Goal: Obtain resource: Download file/media

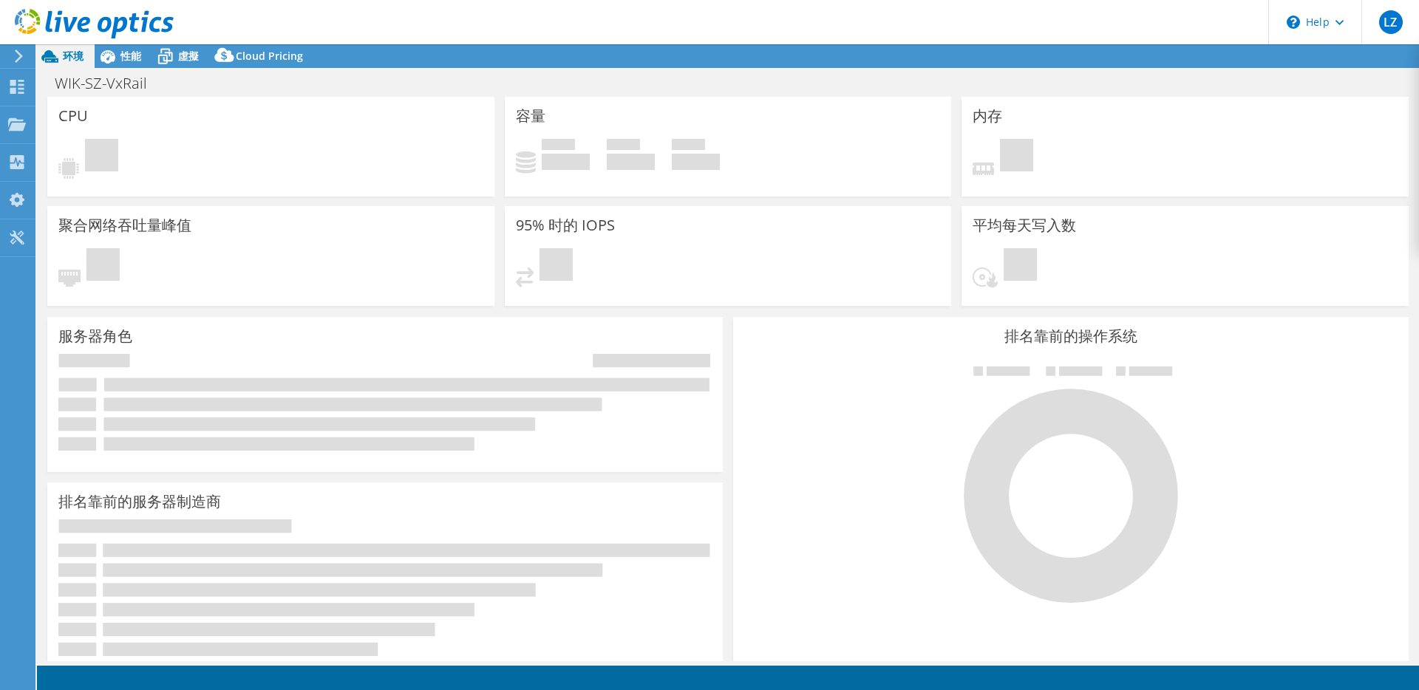
select select "USD"
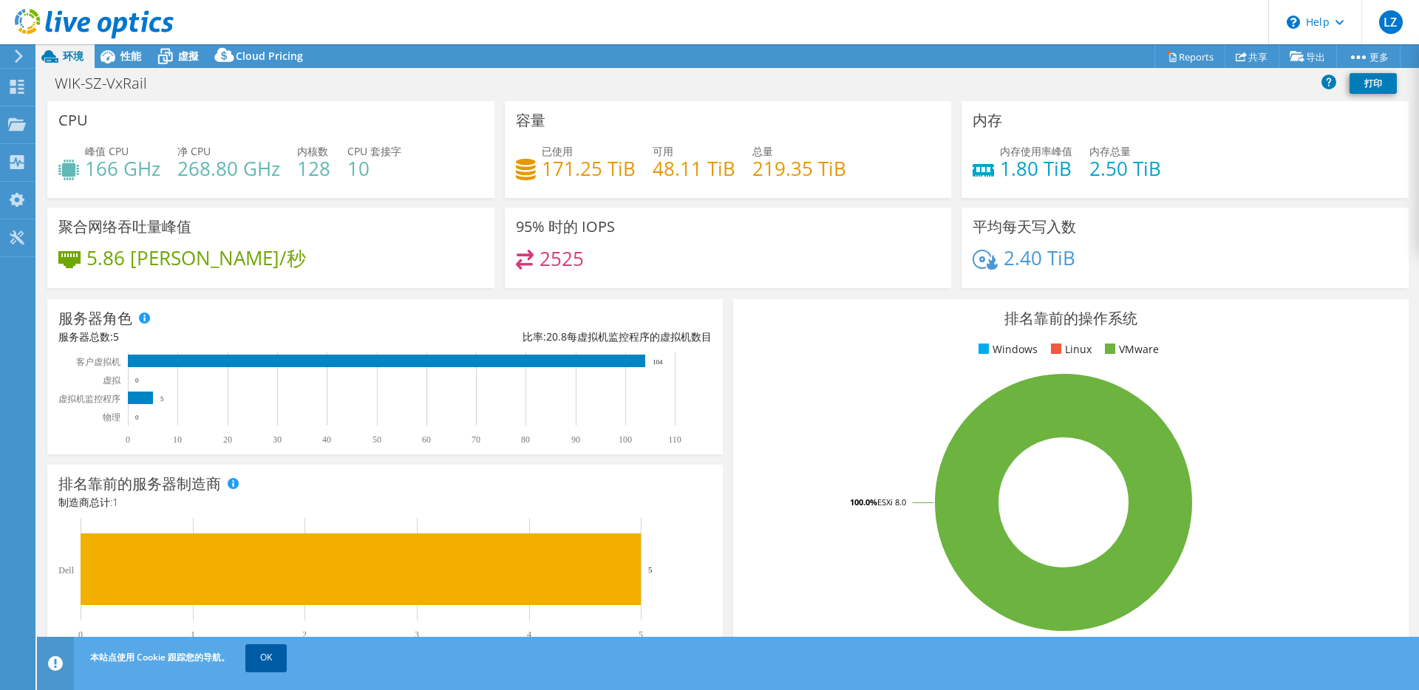
click at [279, 653] on link "OK" at bounding box center [265, 657] width 41 height 27
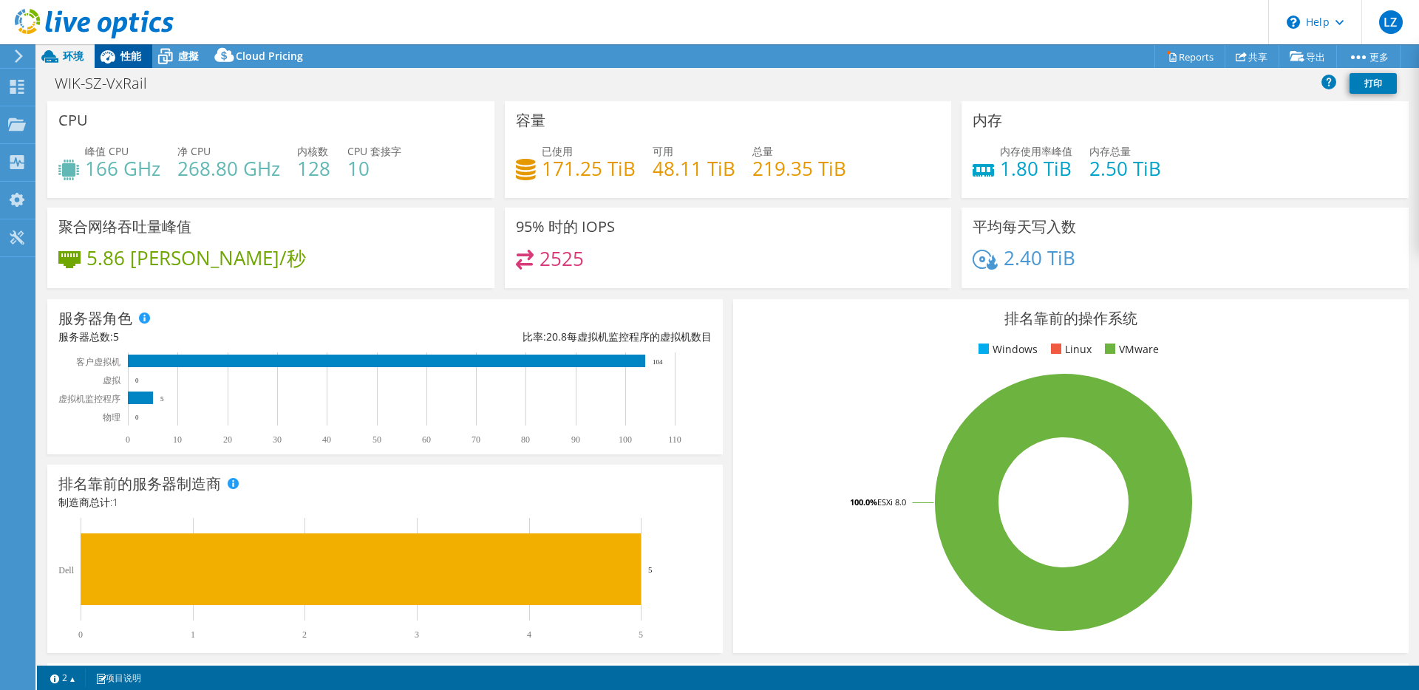
click at [129, 55] on span "性能" at bounding box center [130, 56] width 21 height 14
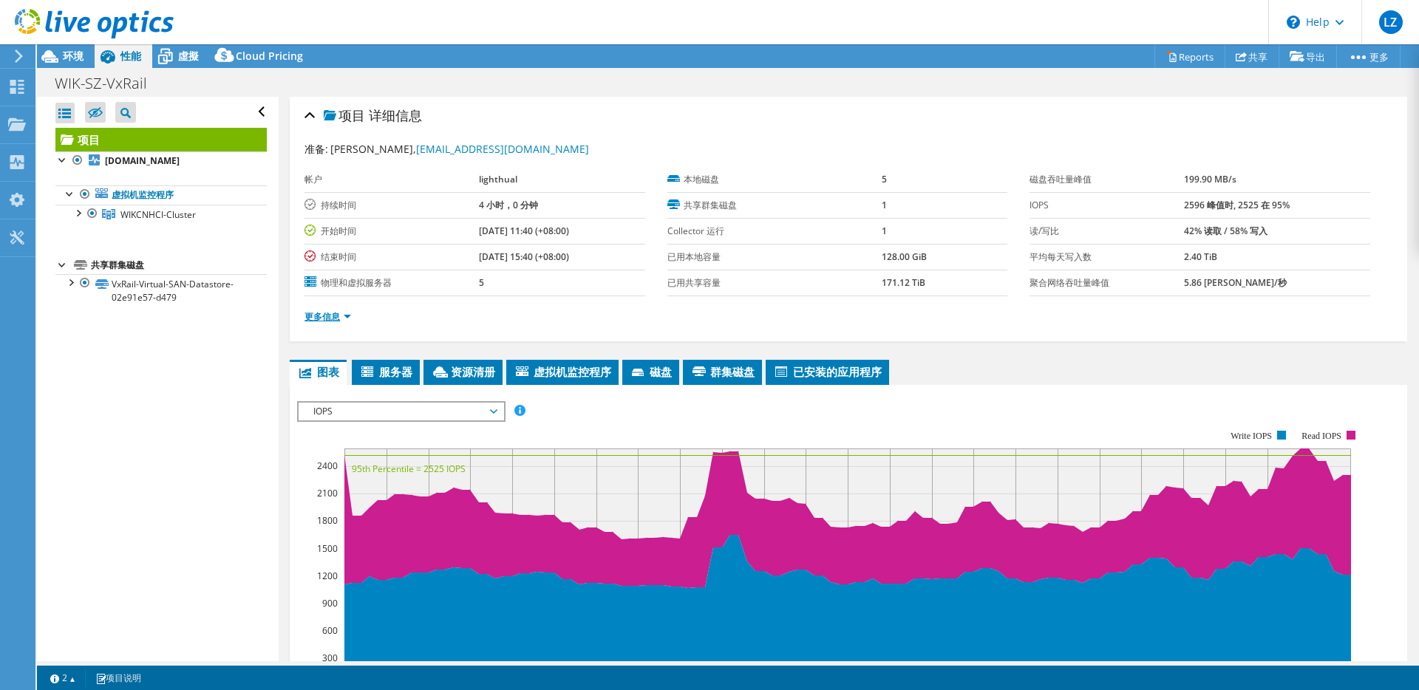
click at [342, 318] on link "更多信息" at bounding box center [327, 316] width 47 height 13
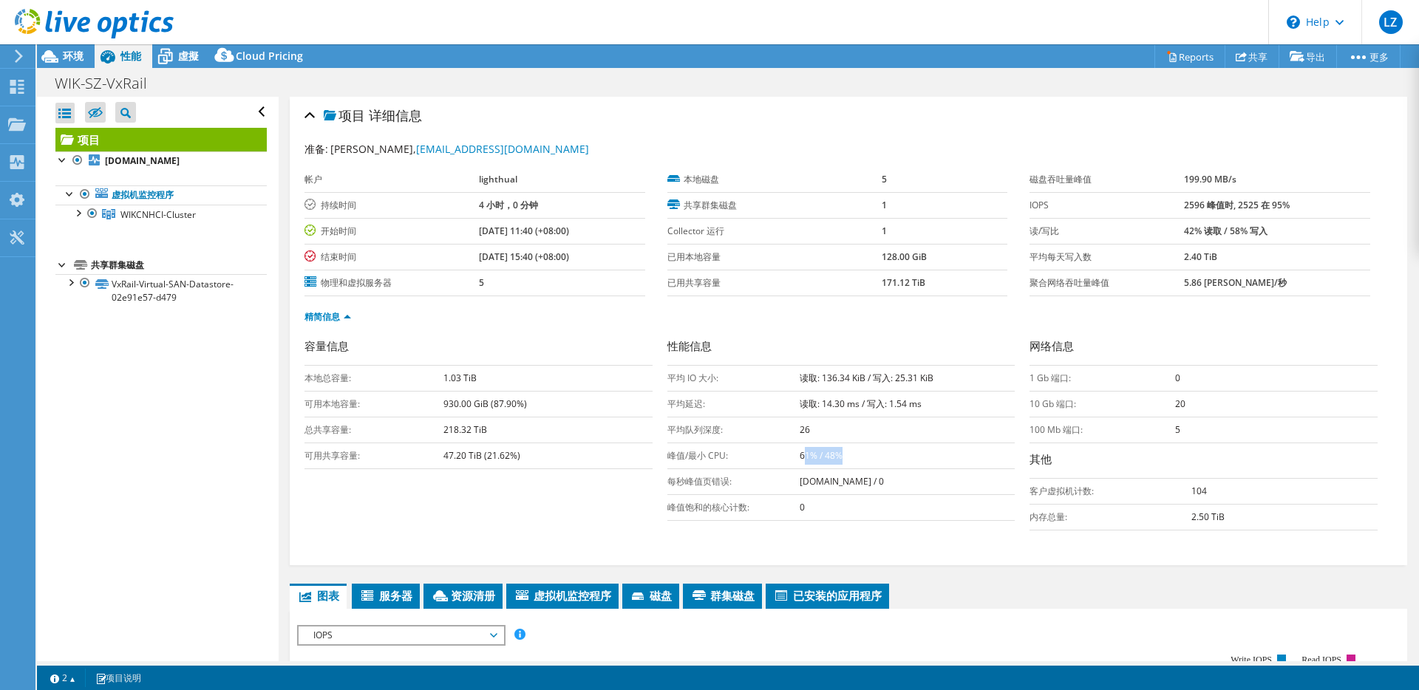
drag, startPoint x: 799, startPoint y: 456, endPoint x: 842, endPoint y: 454, distance: 42.2
click at [842, 454] on td "61% / 48%" at bounding box center [907, 456] width 216 height 26
click at [791, 460] on td "峰值/最小 CPU:" at bounding box center [733, 456] width 132 height 26
drag, startPoint x: 788, startPoint y: 457, endPoint x: 836, endPoint y: 456, distance: 47.3
click at [836, 456] on tr "峰值/最小 CPU: 61% / 48%" at bounding box center [841, 456] width 348 height 26
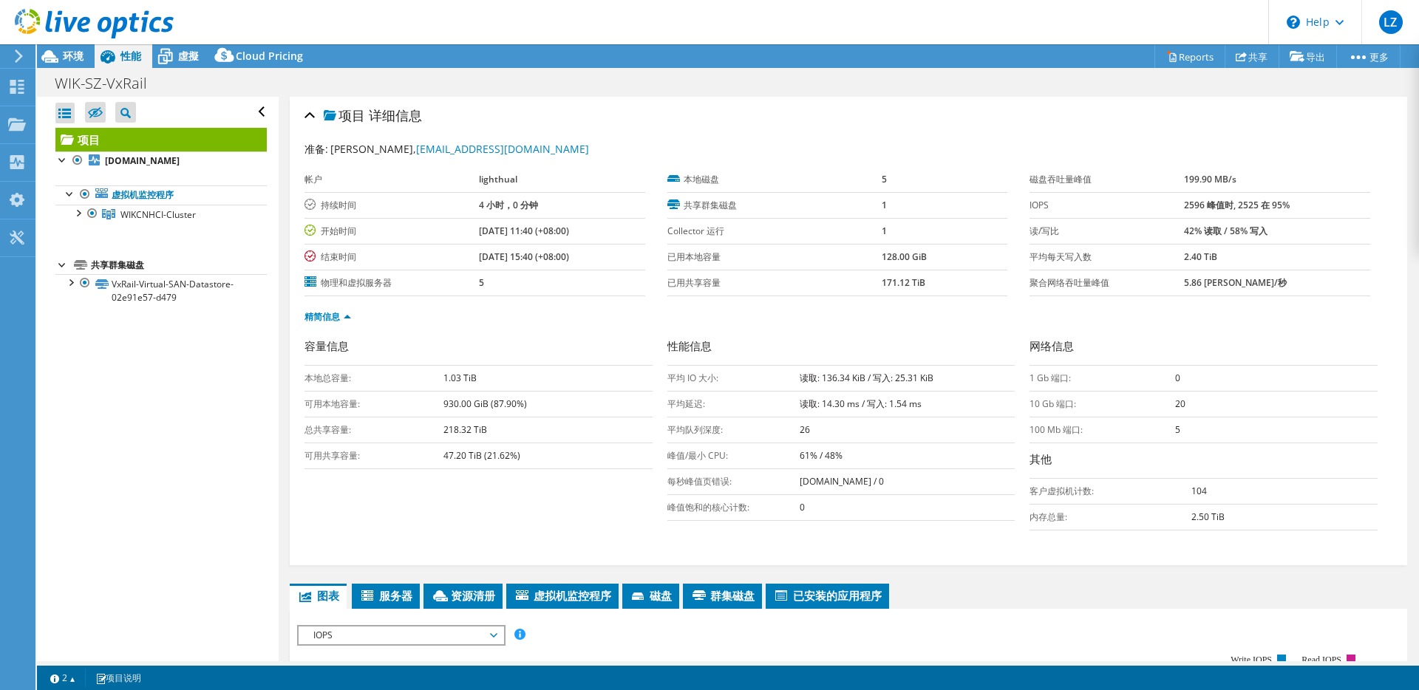
click at [701, 443] on td "峰值/最小 CPU:" at bounding box center [733, 456] width 132 height 26
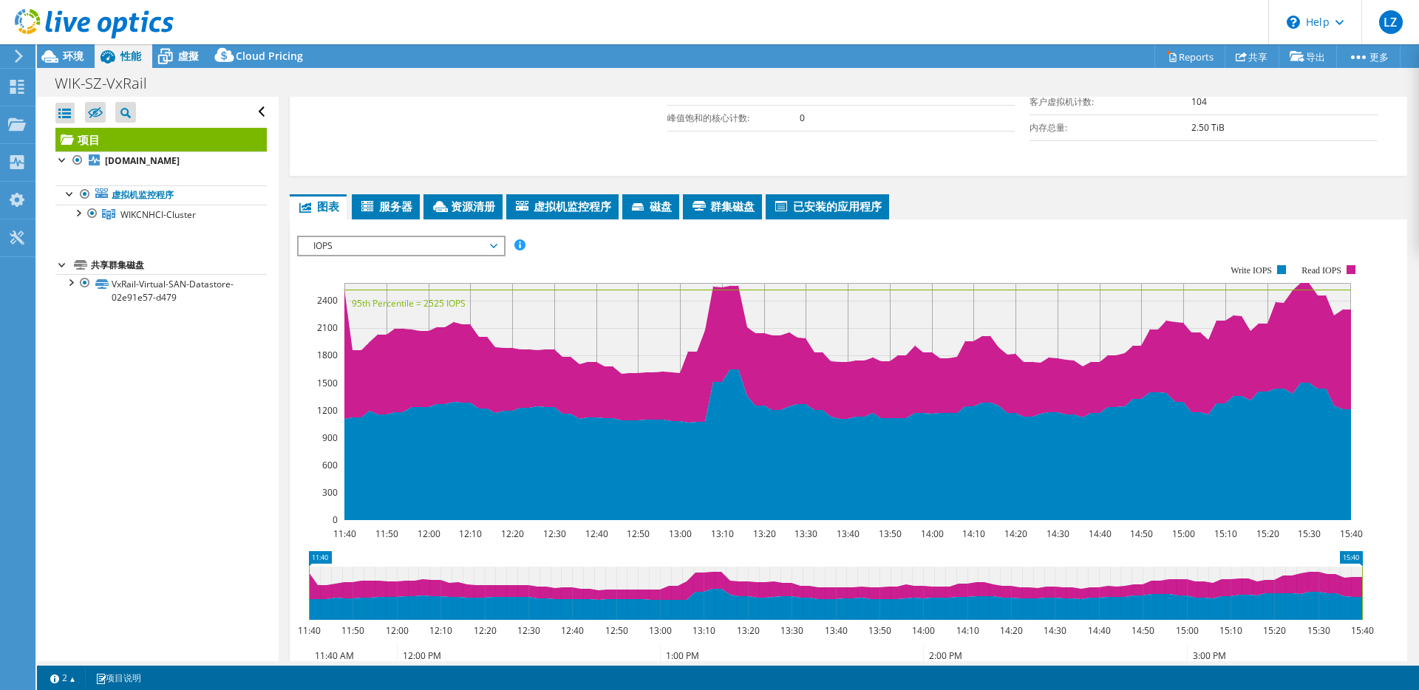
scroll to position [386, 0]
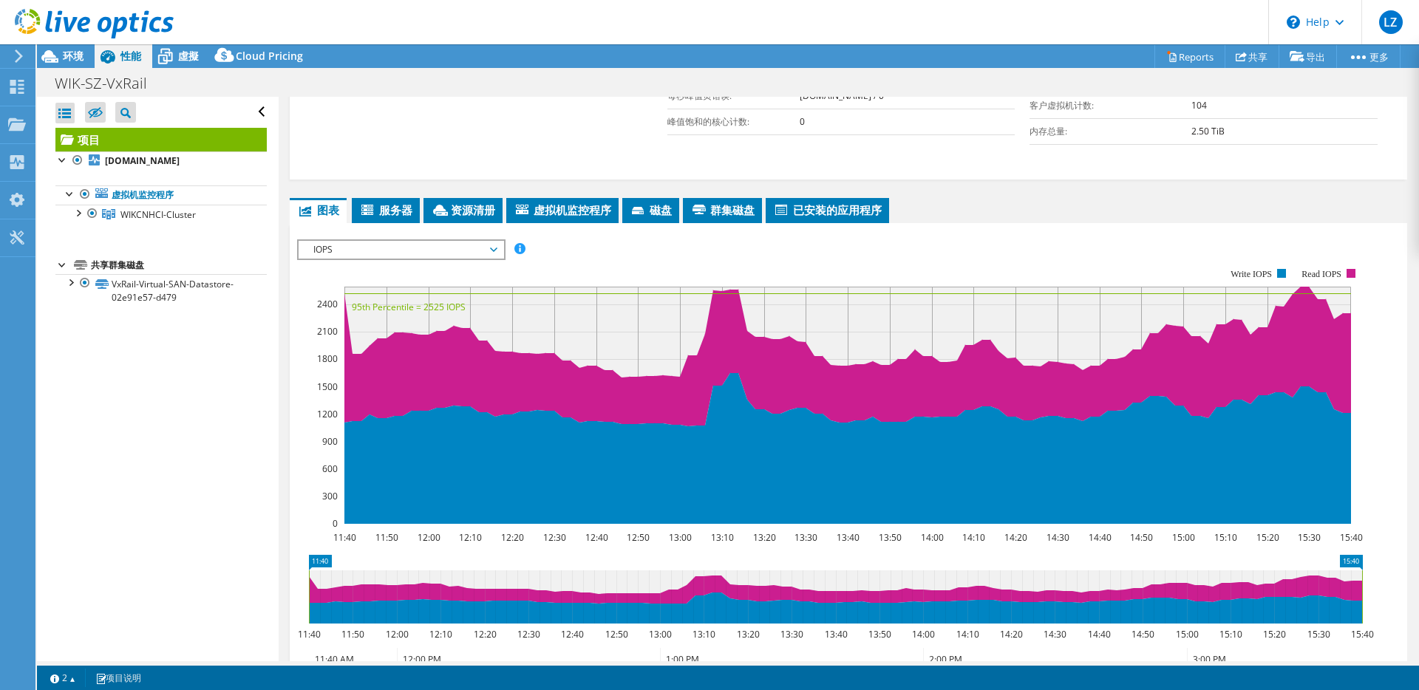
click at [489, 254] on span "IOPS" at bounding box center [401, 250] width 190 height 18
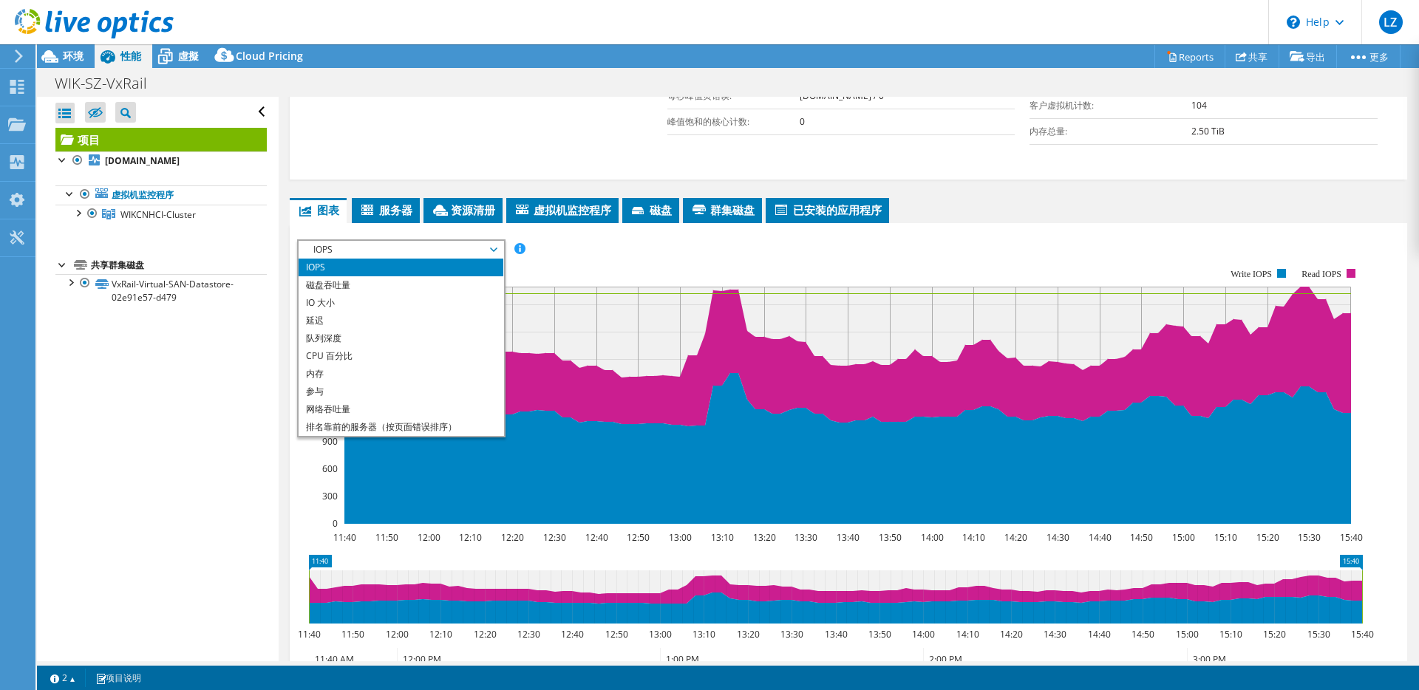
click at [627, 258] on rect at bounding box center [829, 396] width 1065 height 296
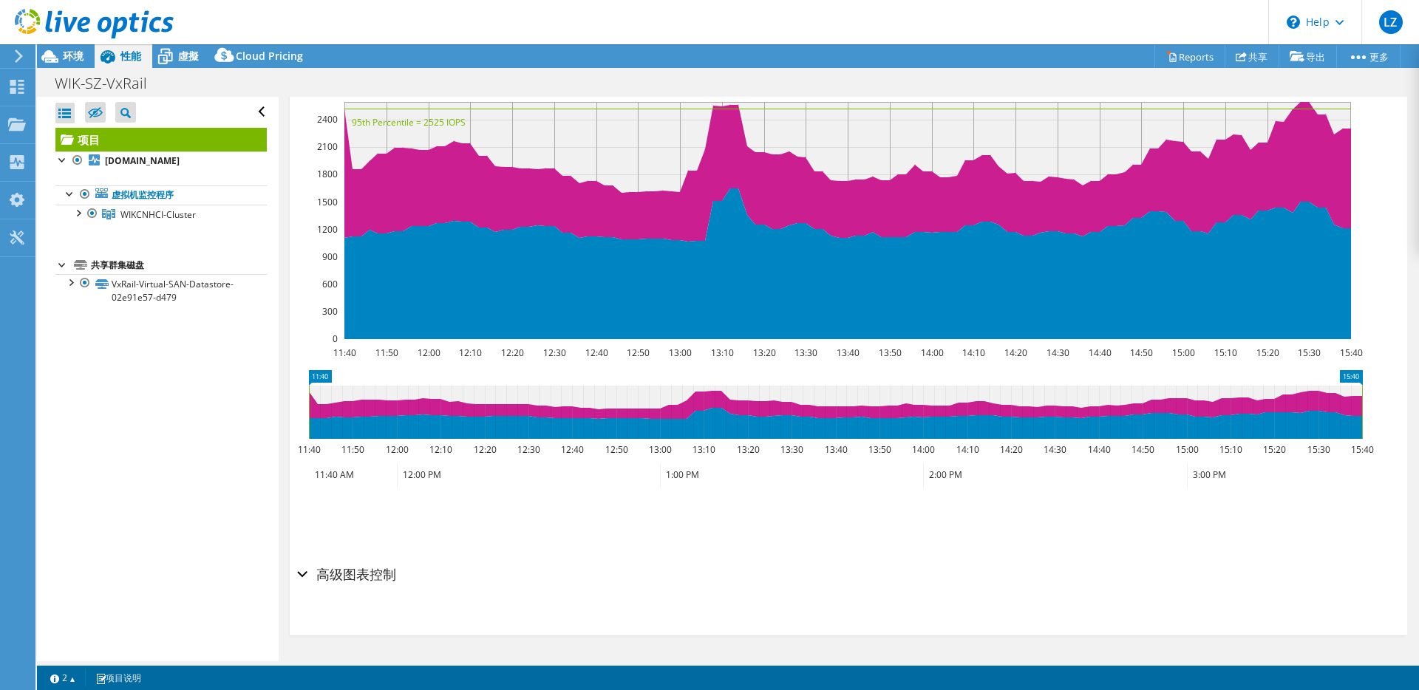
scroll to position [478, 0]
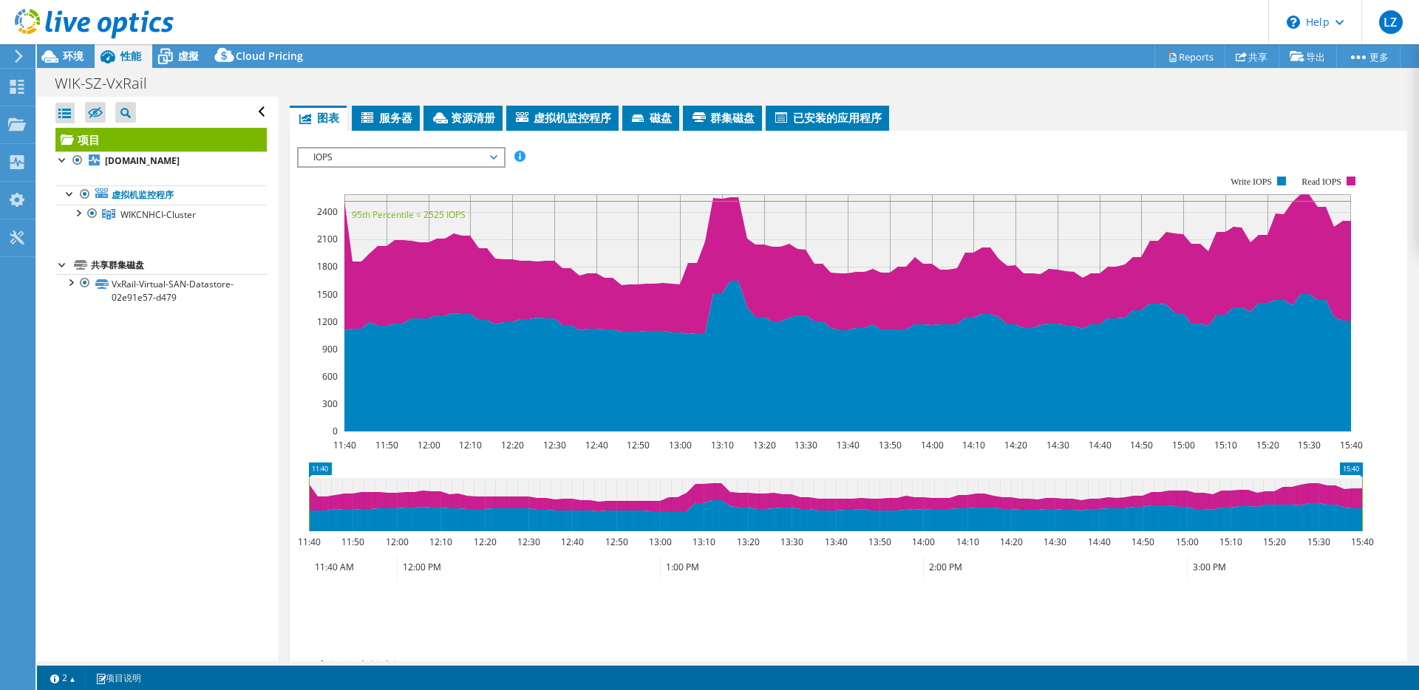
click at [395, 157] on span "IOPS" at bounding box center [401, 158] width 190 height 18
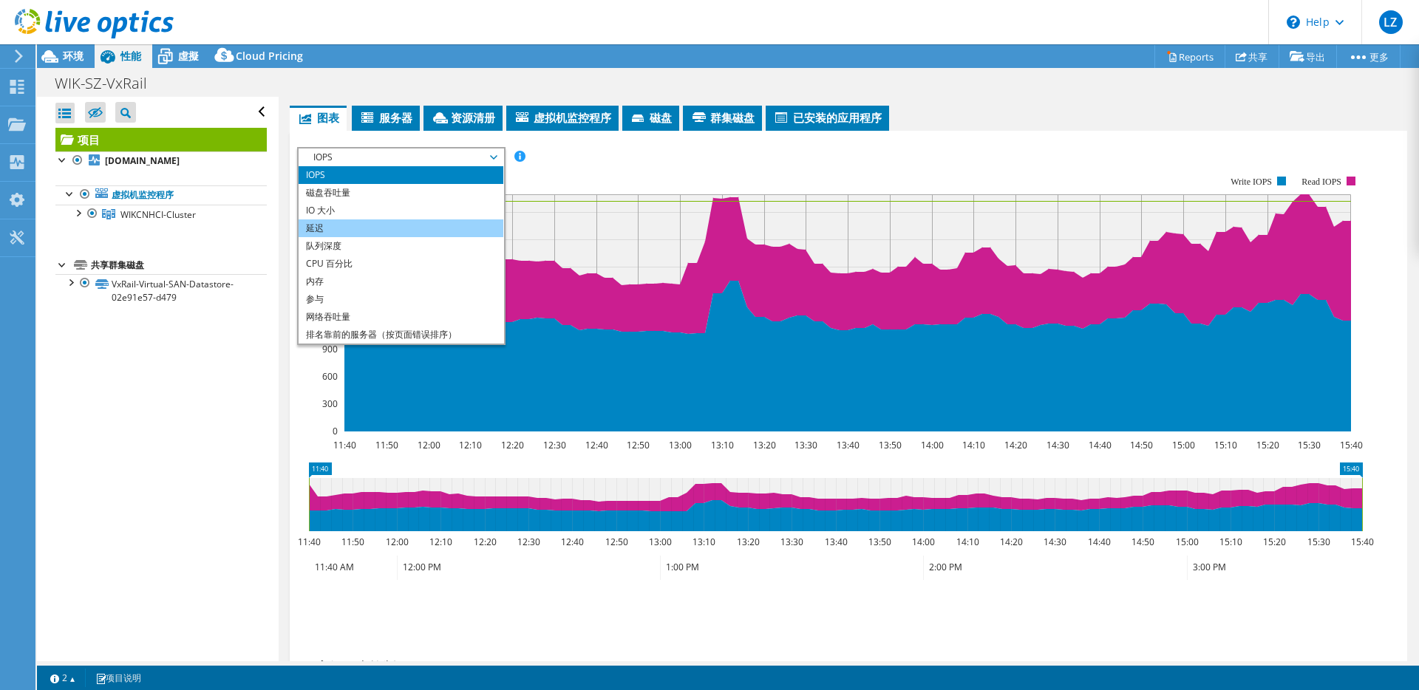
click at [356, 230] on li "延迟" at bounding box center [400, 228] width 205 height 18
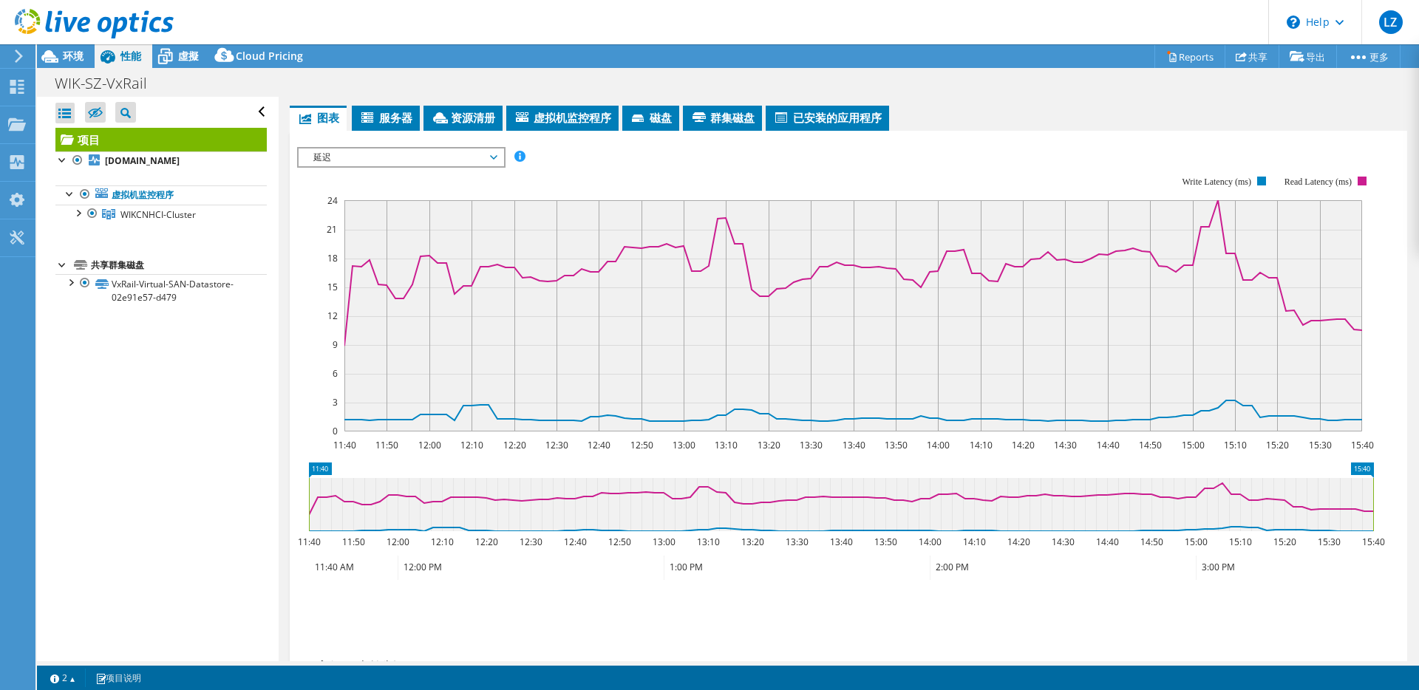
click at [411, 160] on span "延迟" at bounding box center [401, 158] width 190 height 18
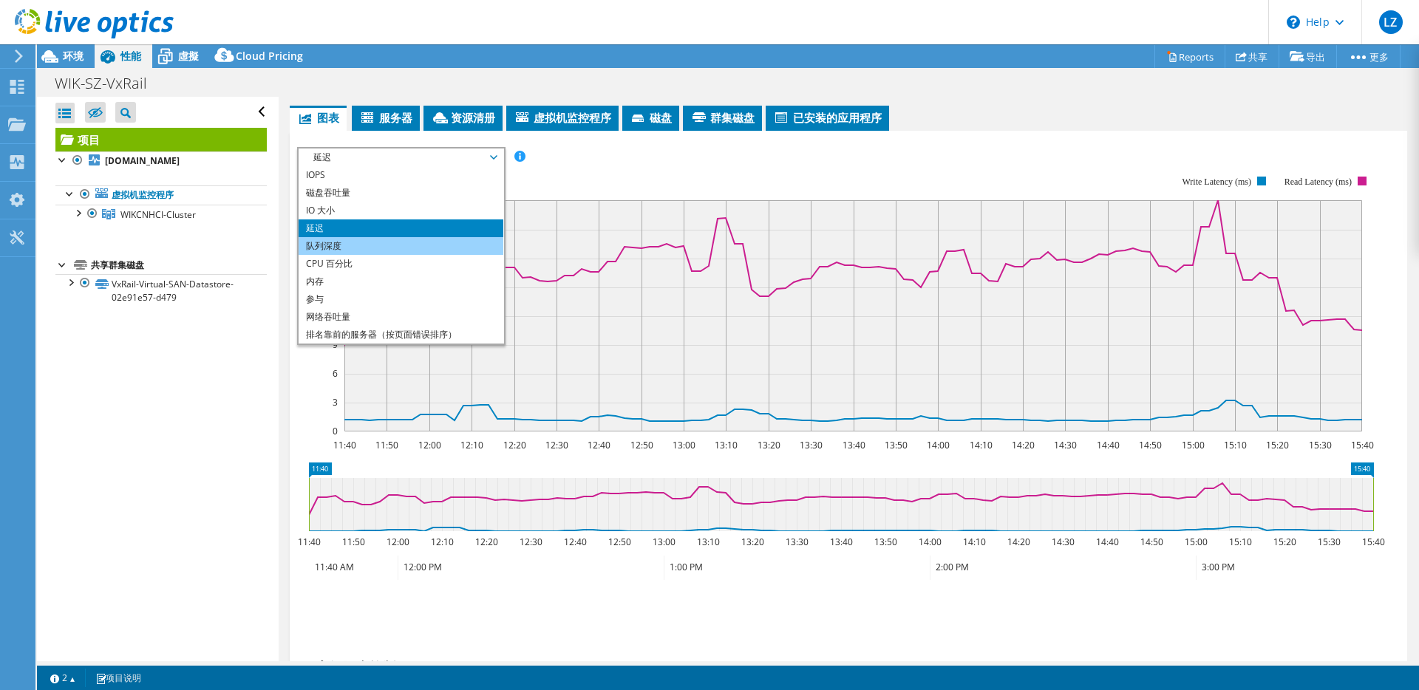
click at [367, 249] on li "队列深度" at bounding box center [400, 246] width 205 height 18
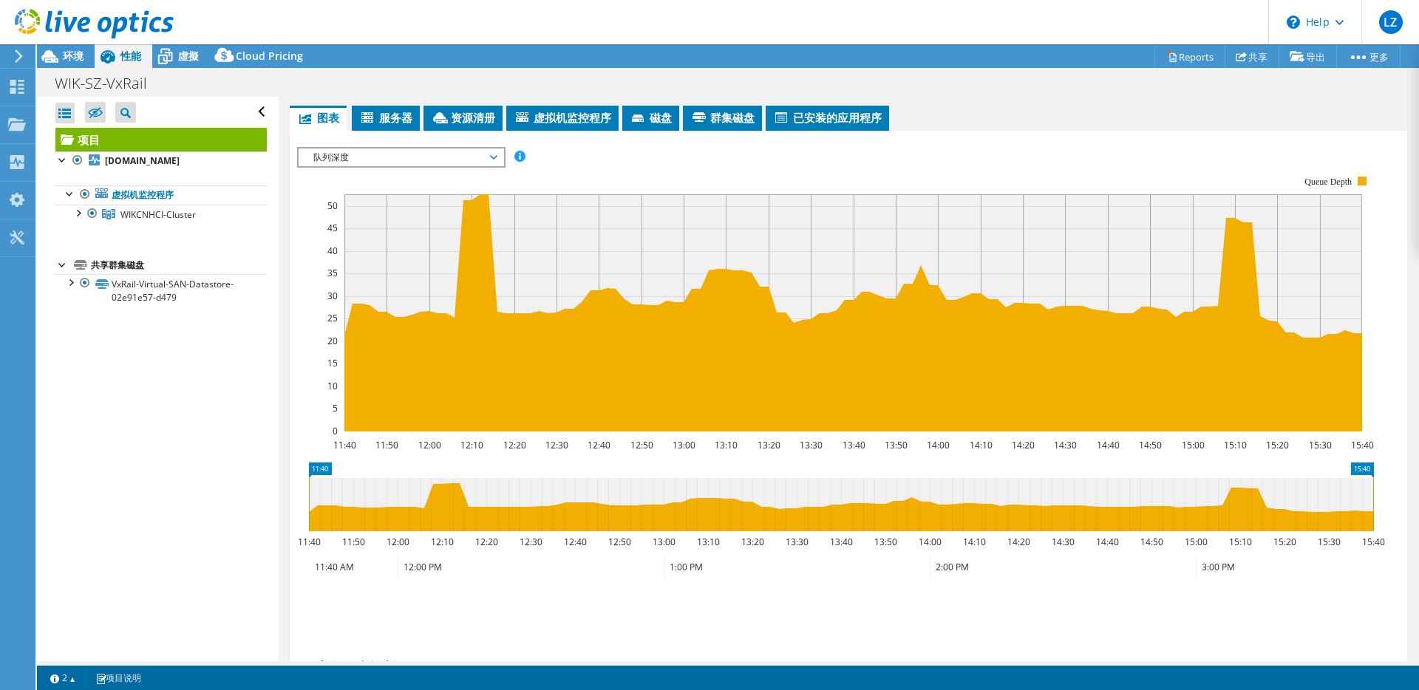
click at [497, 154] on span "队列深度" at bounding box center [400, 158] width 205 height 18
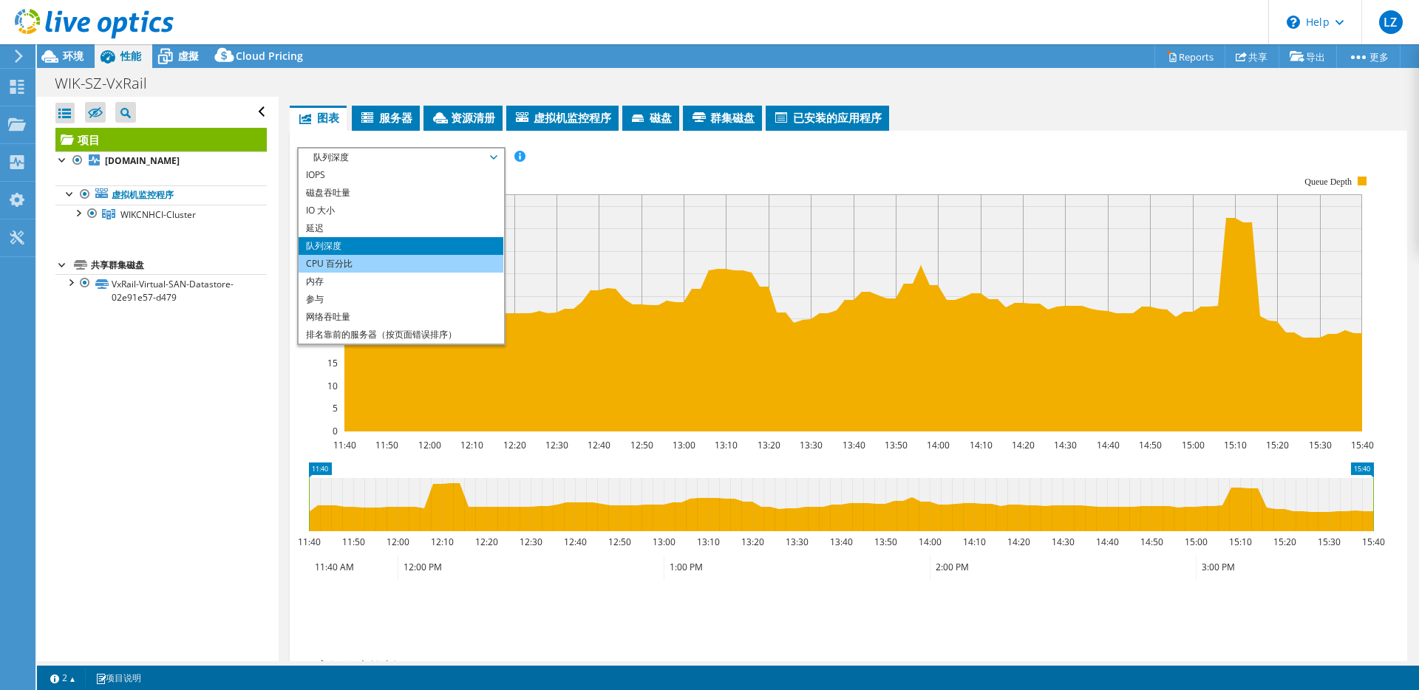
click at [394, 260] on li "CPU 百分比" at bounding box center [400, 264] width 205 height 18
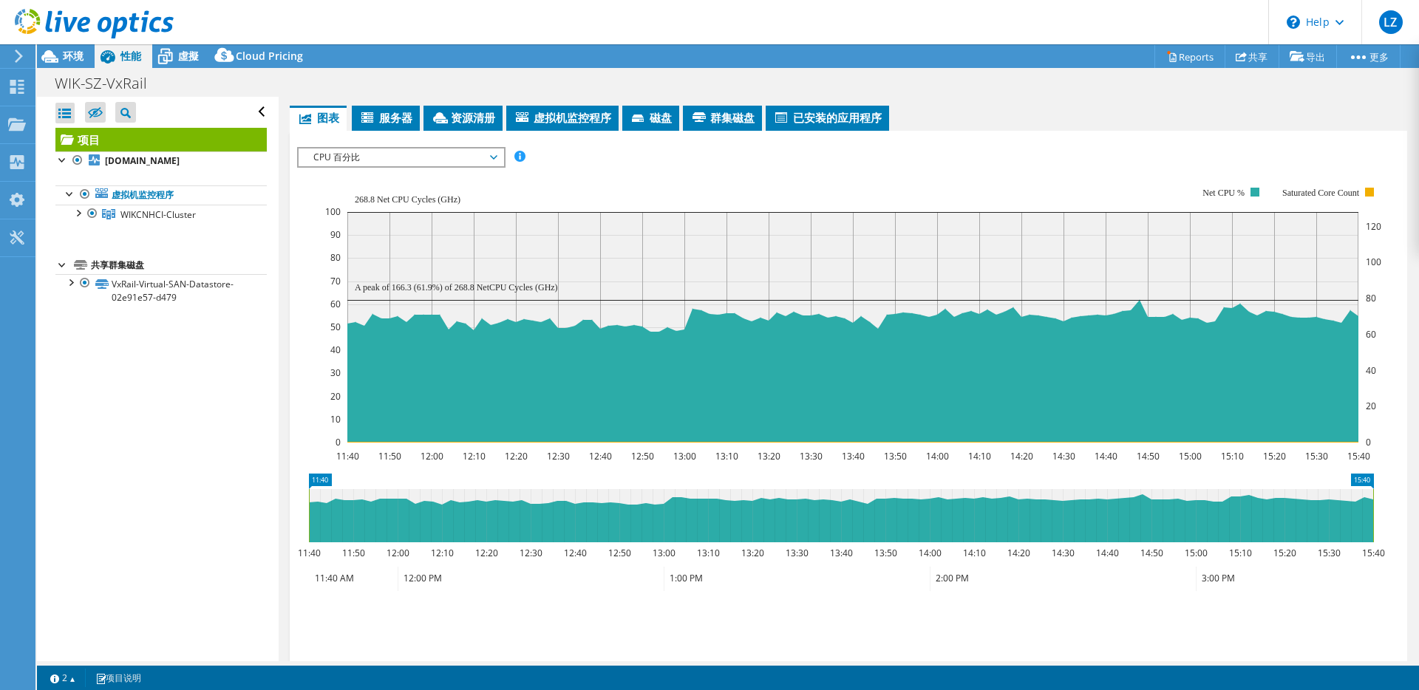
click at [492, 156] on span "CPU 百分比" at bounding box center [401, 158] width 190 height 18
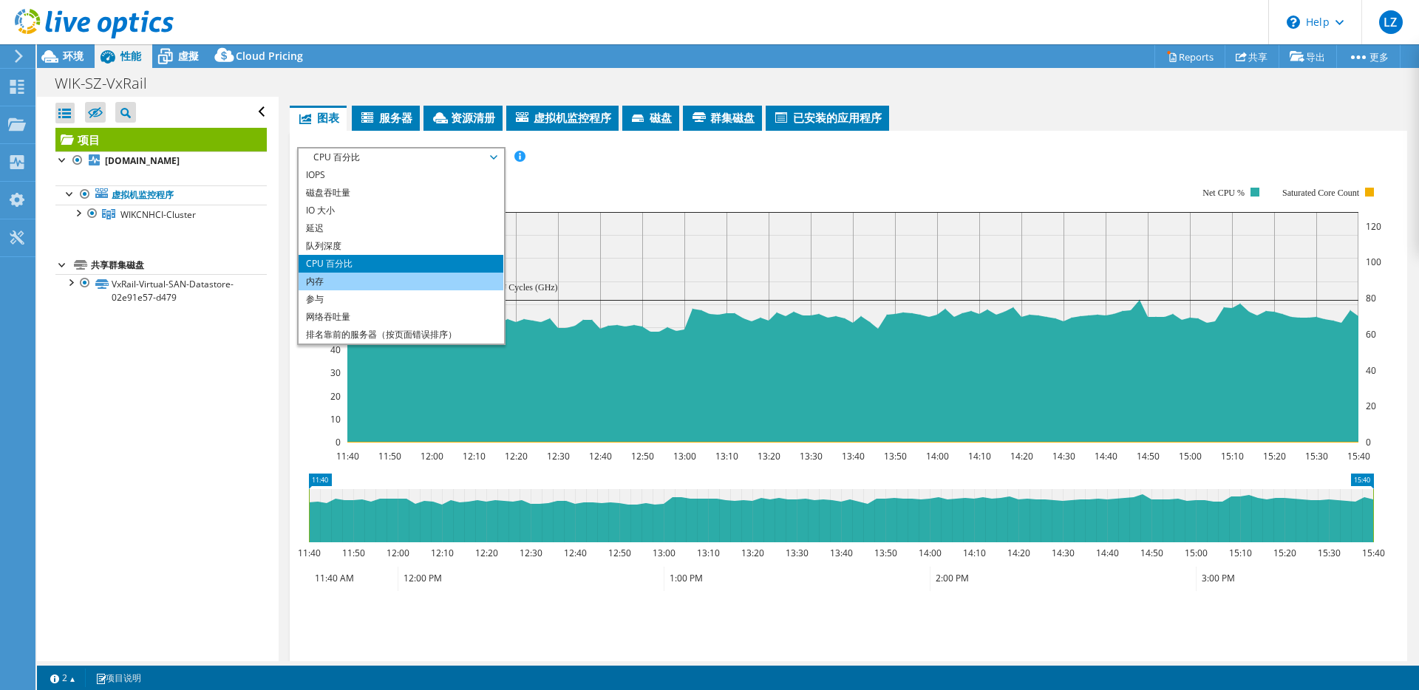
click at [393, 276] on li "内存" at bounding box center [400, 282] width 205 height 18
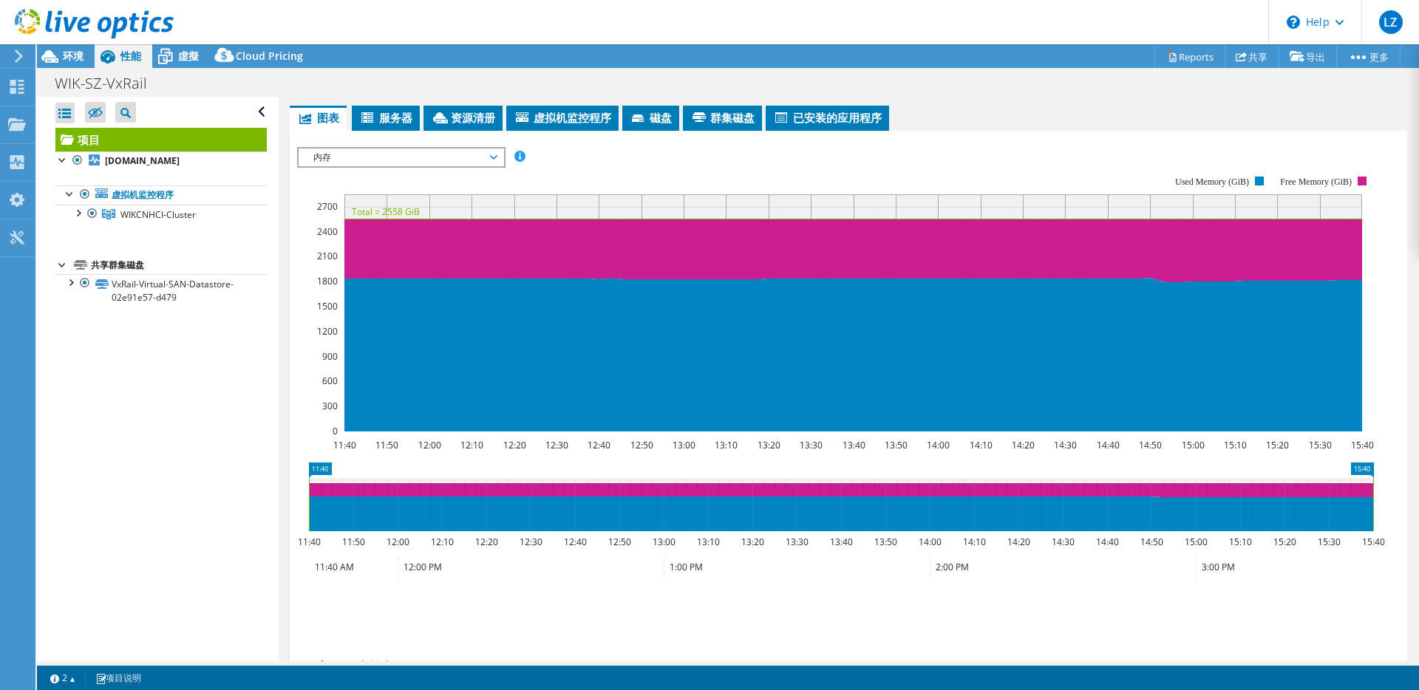
click at [492, 157] on span "内存" at bounding box center [401, 158] width 190 height 18
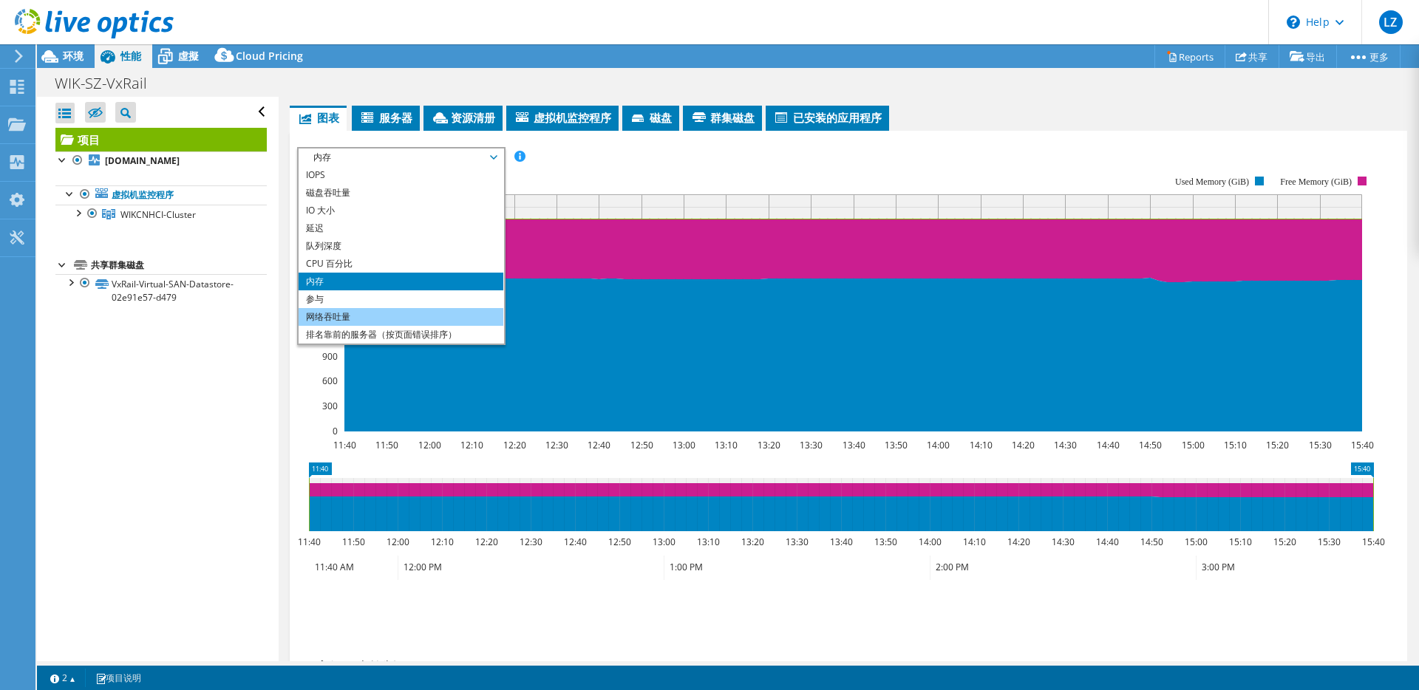
click at [392, 314] on li "网络吞吐量" at bounding box center [400, 317] width 205 height 18
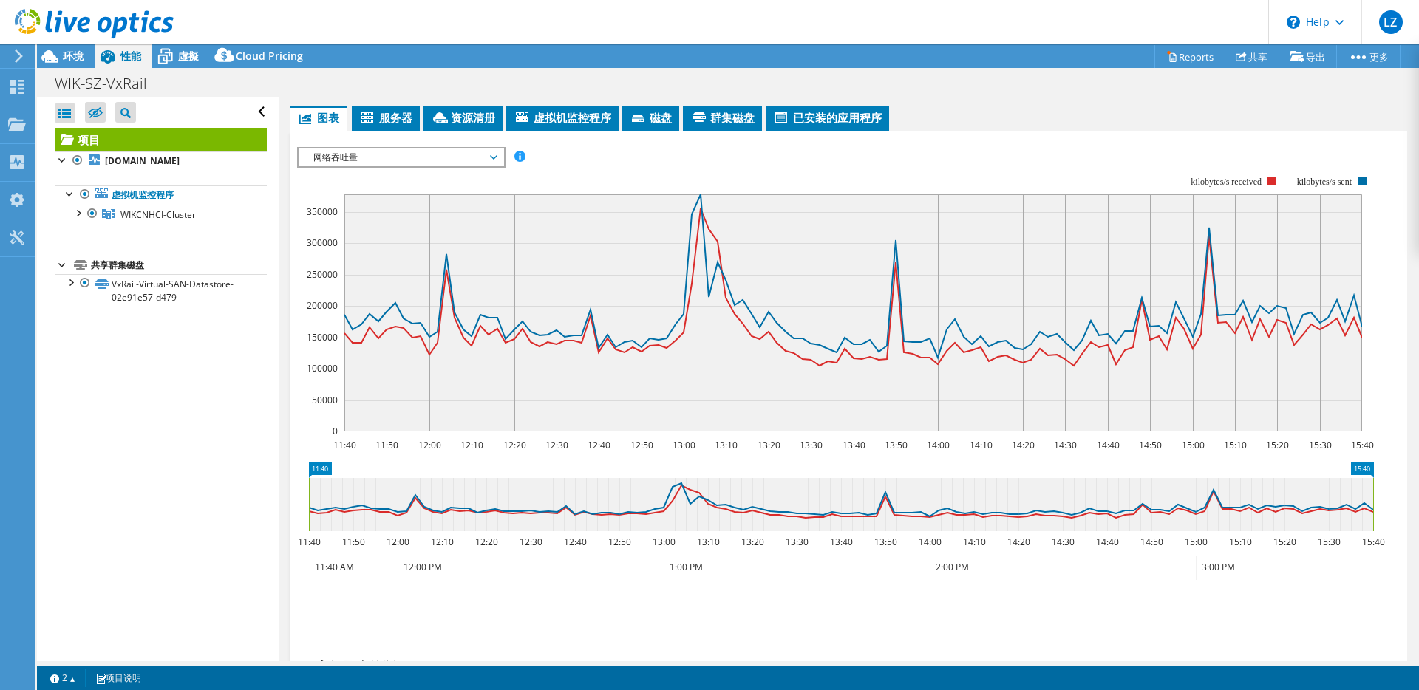
click at [399, 114] on span "服务器" at bounding box center [385, 117] width 53 height 15
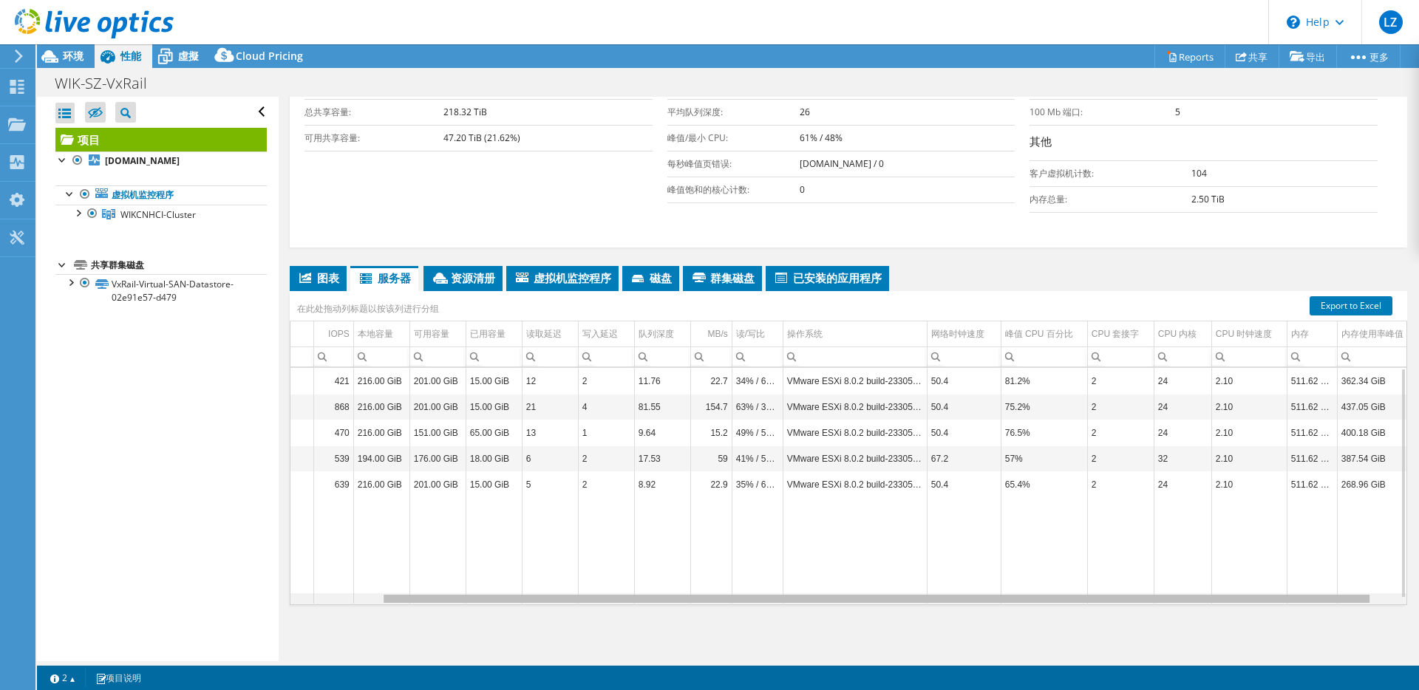
scroll to position [0, 0]
drag, startPoint x: 1211, startPoint y: 599, endPoint x: 1328, endPoint y: 595, distance: 117.5
click at [1328, 595] on body "LZ 最终用户 [PERSON_NAME] [EMAIL_ADDRESS][DOMAIN_NAME] [GEOGRAPHIC_DATA] My Profile…" at bounding box center [709, 345] width 1419 height 690
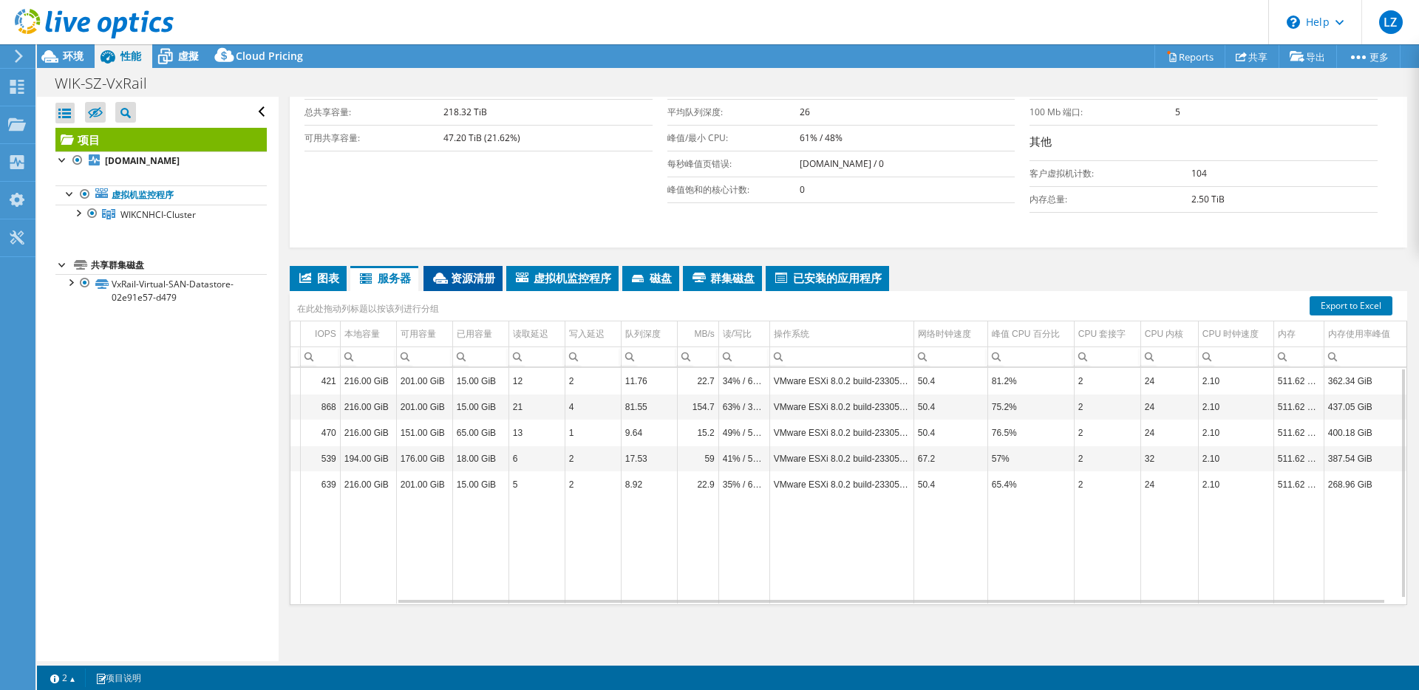
click at [476, 282] on span "资源清册" at bounding box center [463, 277] width 64 height 15
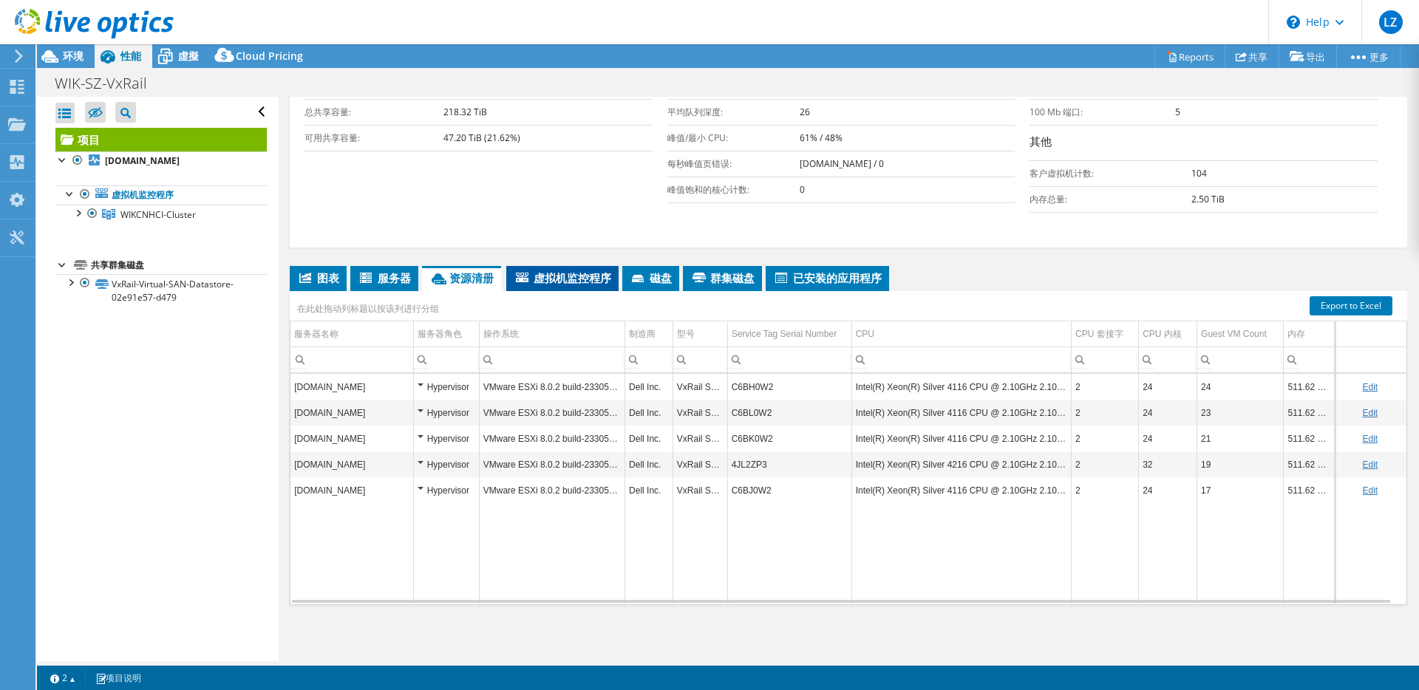
click at [547, 279] on span "虚拟机监控程序" at bounding box center [562, 277] width 98 height 15
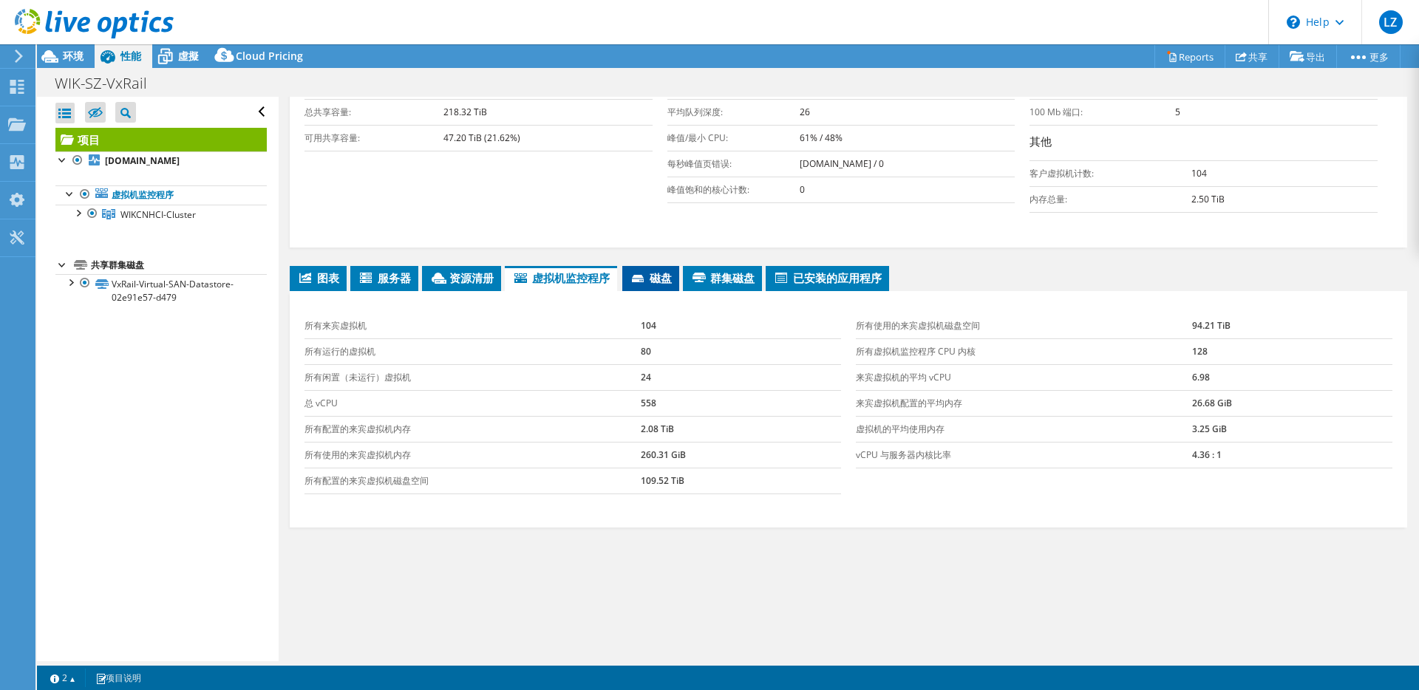
click at [649, 275] on span "磁盘" at bounding box center [650, 277] width 42 height 15
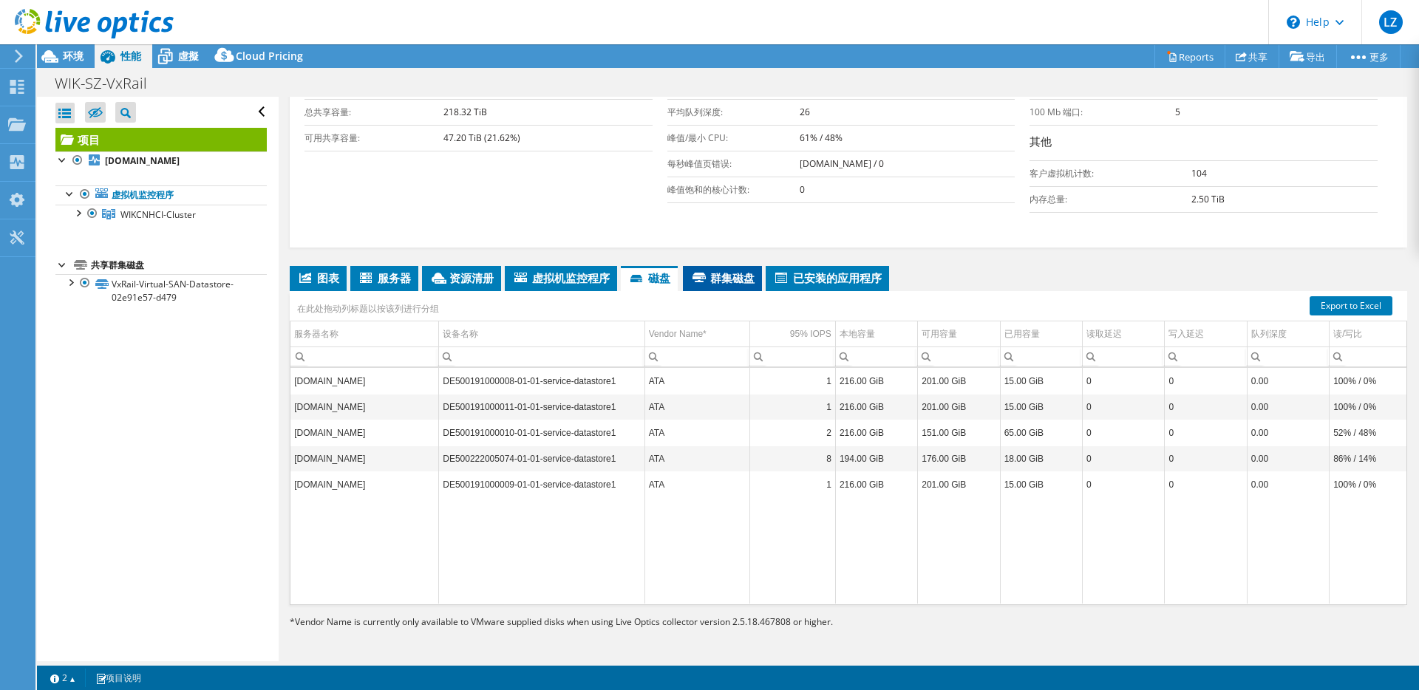
click at [736, 272] on span "群集磁盘" at bounding box center [722, 277] width 64 height 15
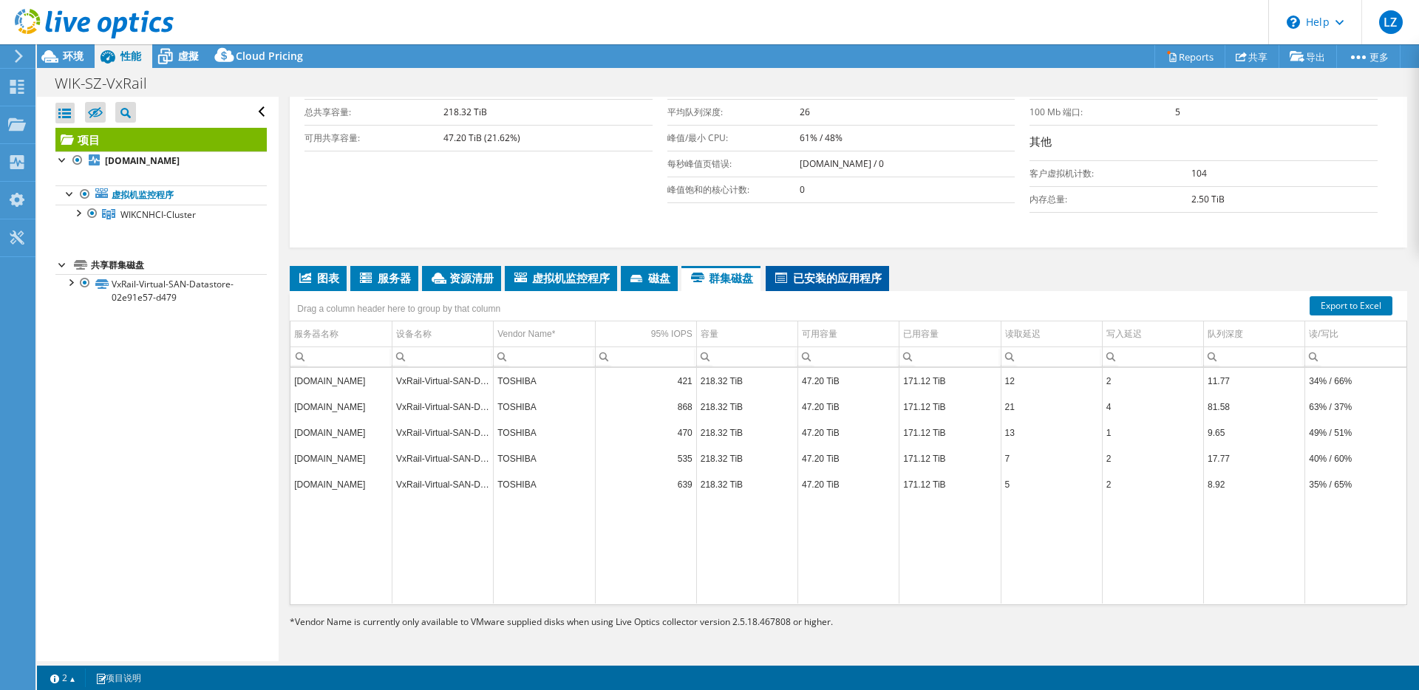
click at [832, 278] on span "已安装的应用程序" at bounding box center [827, 277] width 109 height 15
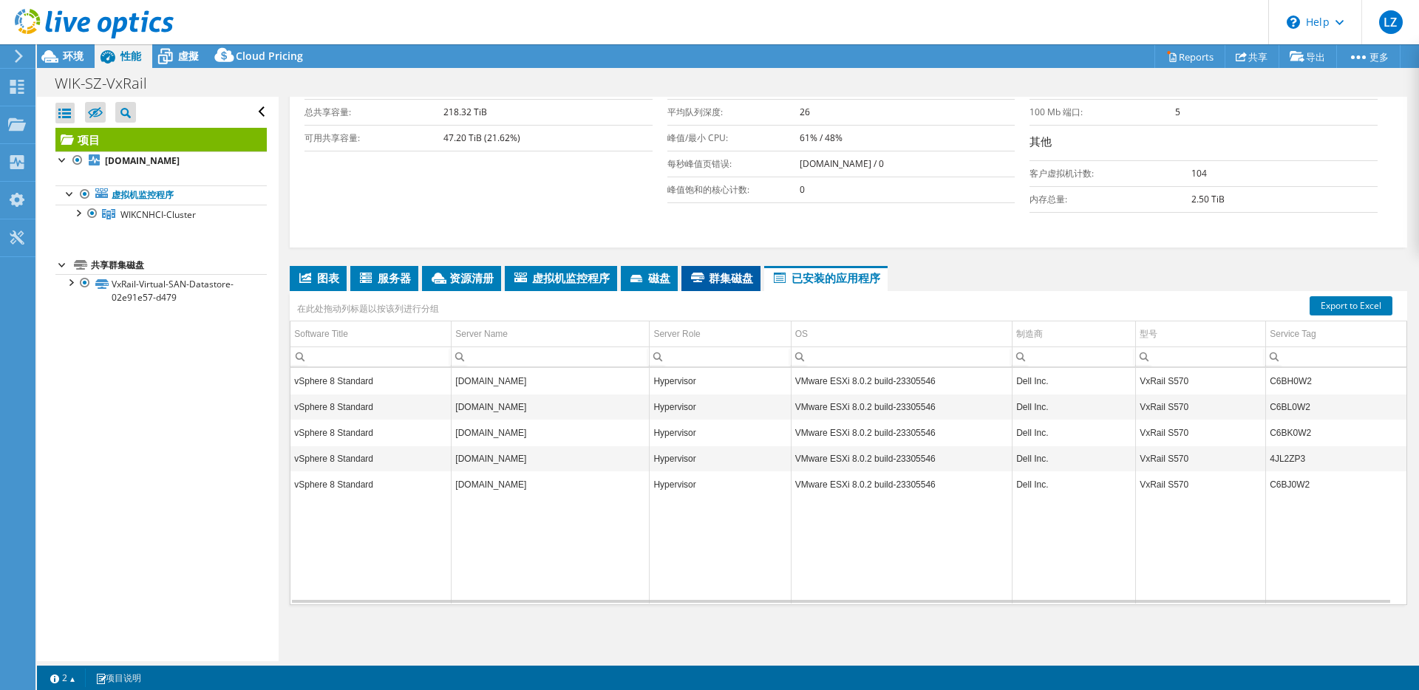
click at [717, 273] on span "群集磁盘" at bounding box center [721, 277] width 64 height 15
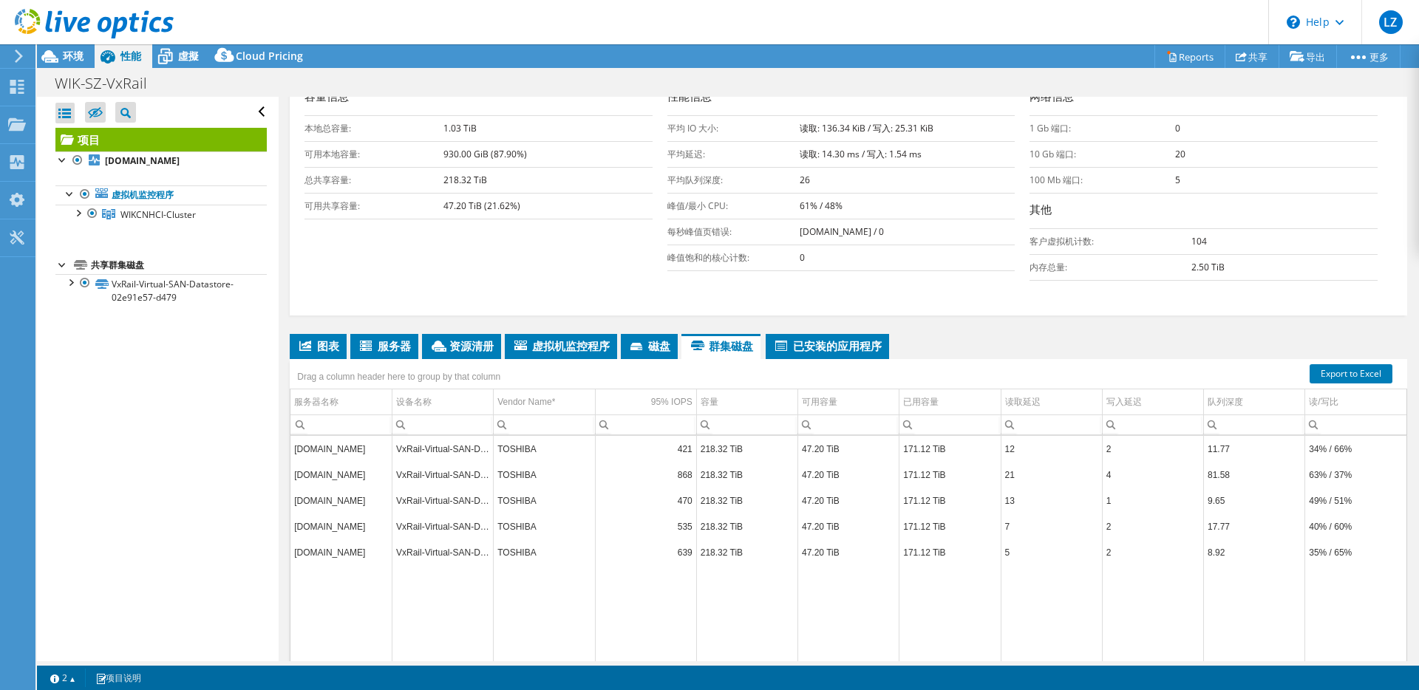
scroll to position [277, 0]
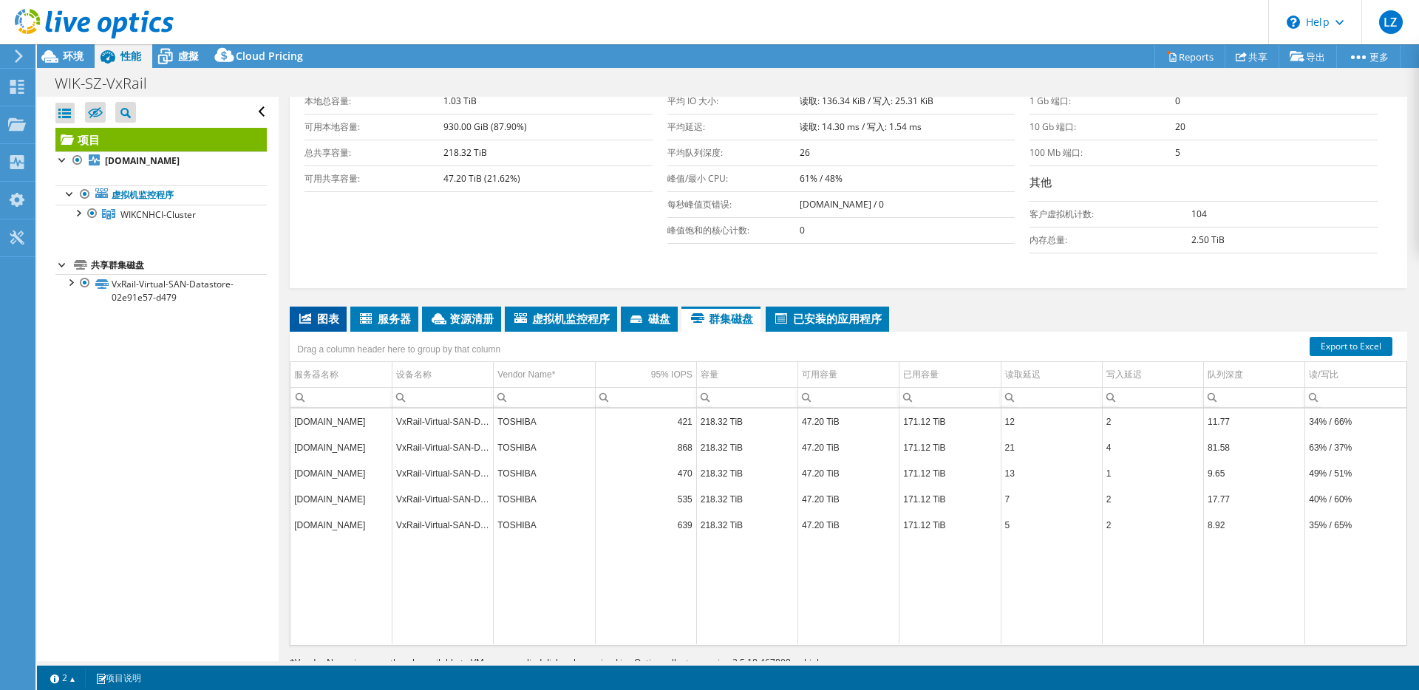
click at [301, 316] on icon at bounding box center [305, 318] width 12 height 10
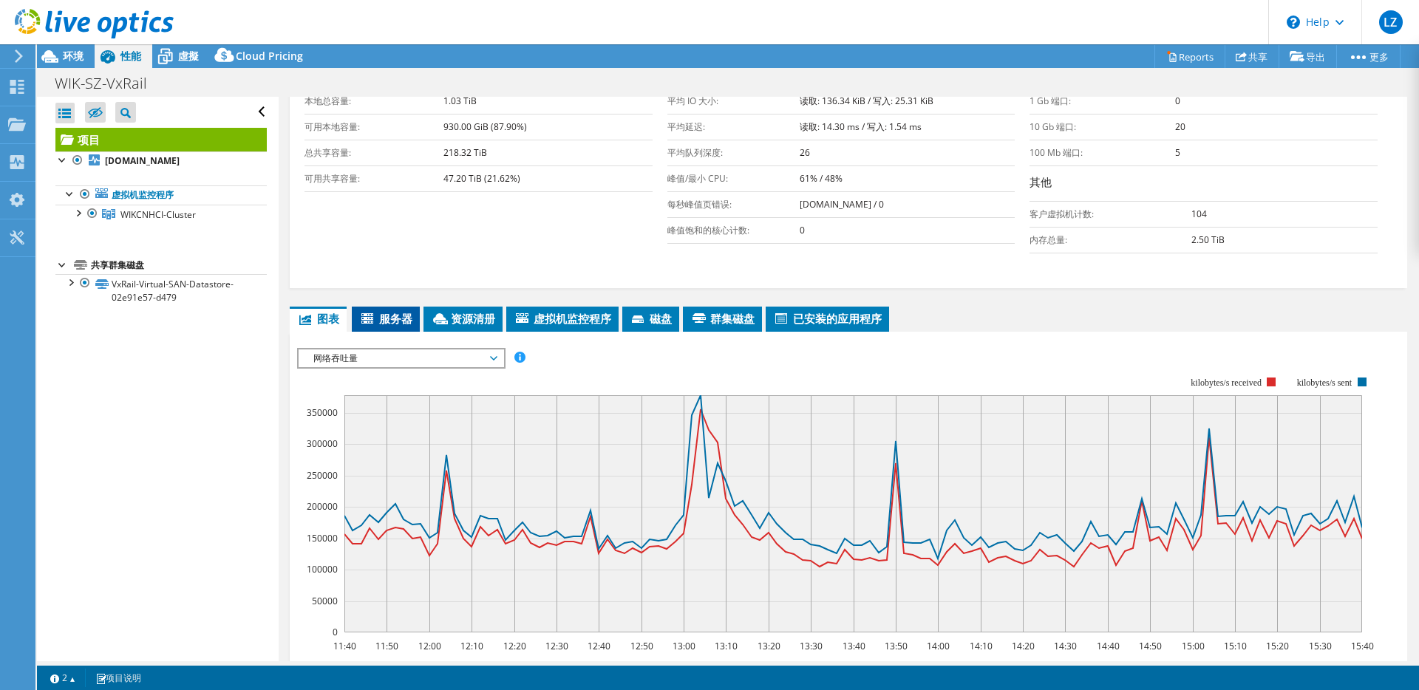
click at [383, 326] on li "服务器" at bounding box center [386, 319] width 68 height 25
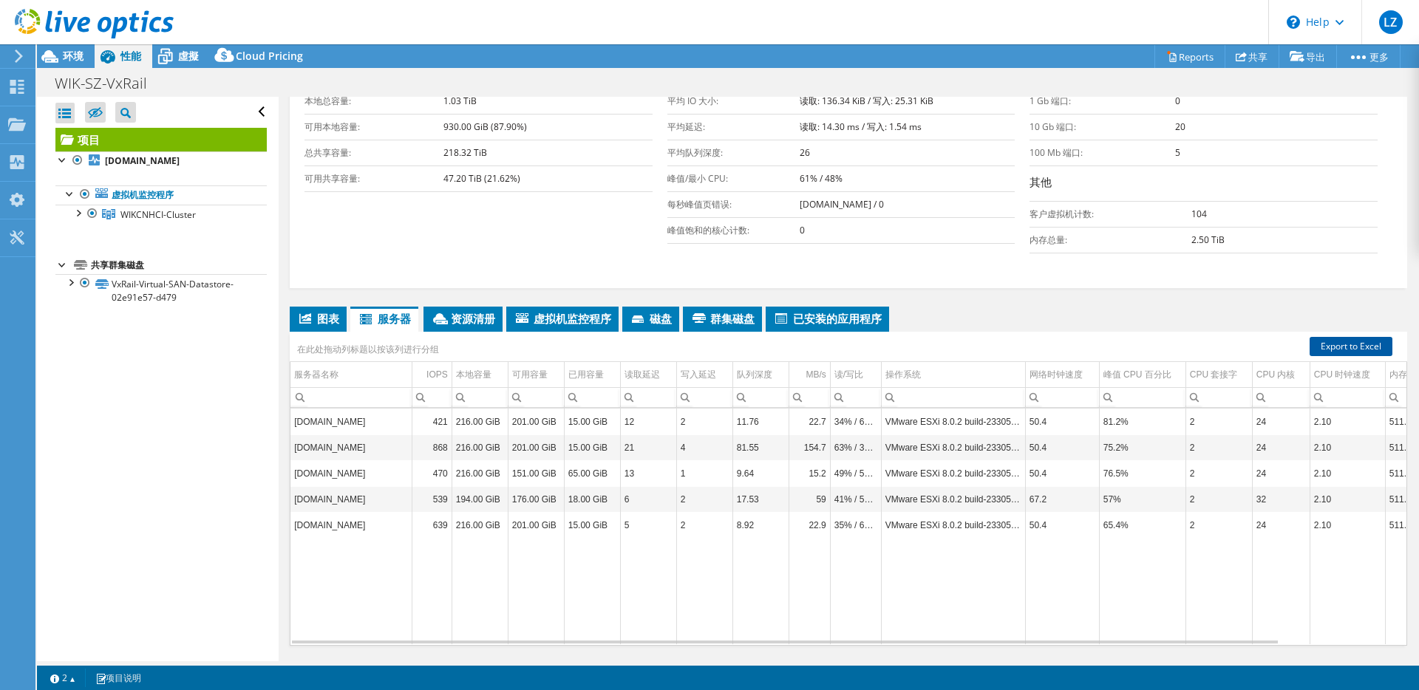
click at [1312, 347] on link "Export to Excel" at bounding box center [1350, 346] width 83 height 19
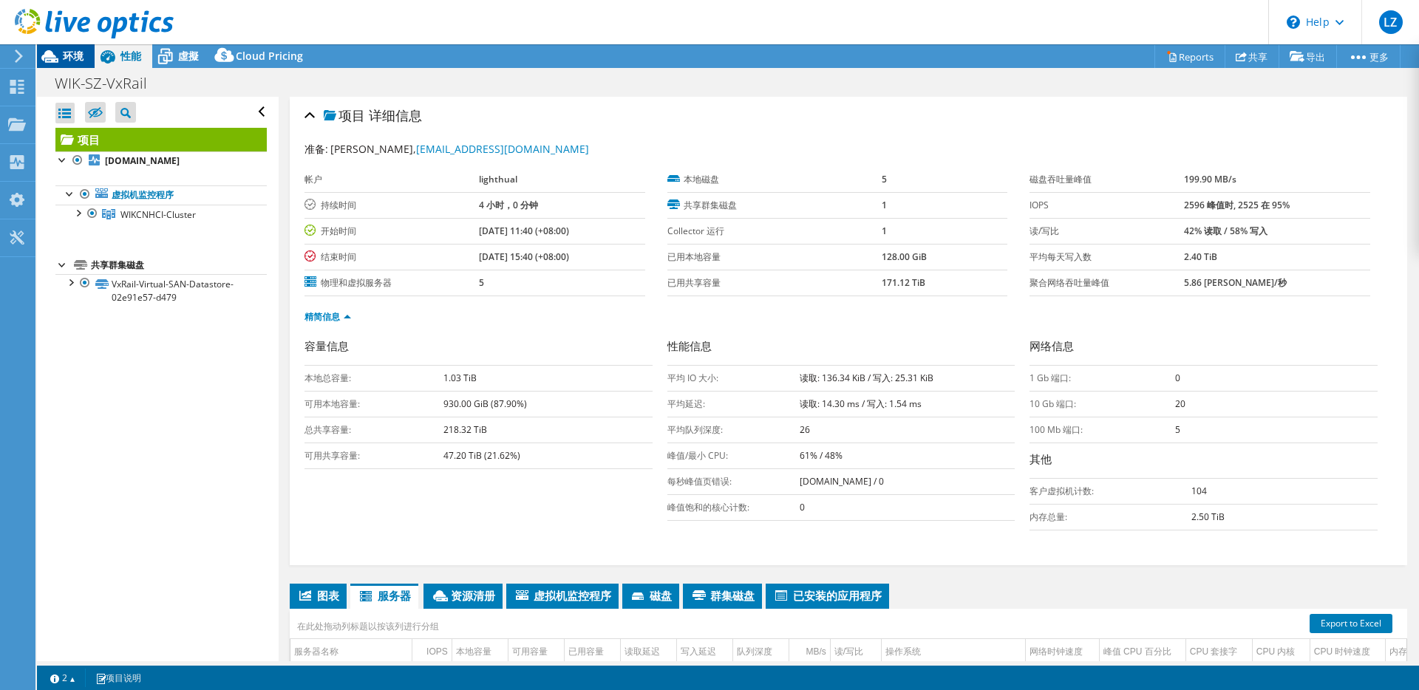
click at [77, 60] on span "环境" at bounding box center [73, 56] width 21 height 14
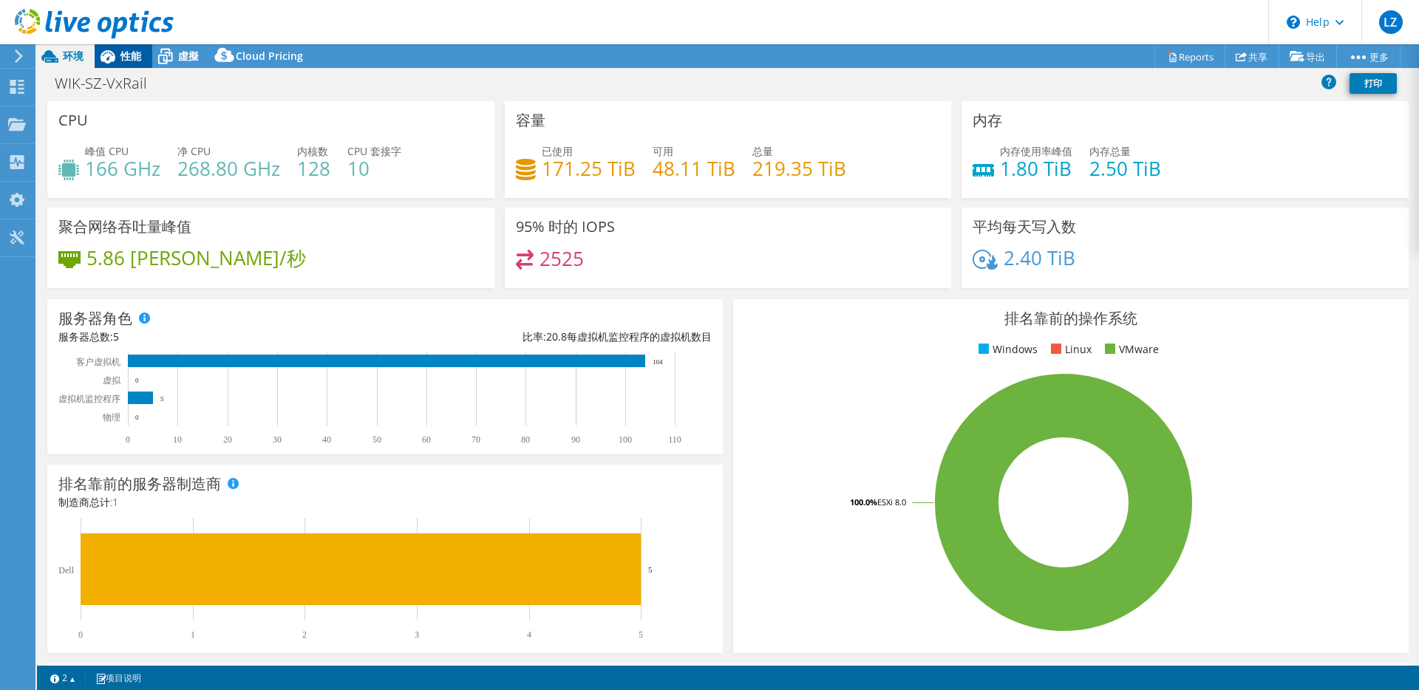
click at [132, 63] on div "性能" at bounding box center [124, 56] width 58 height 24
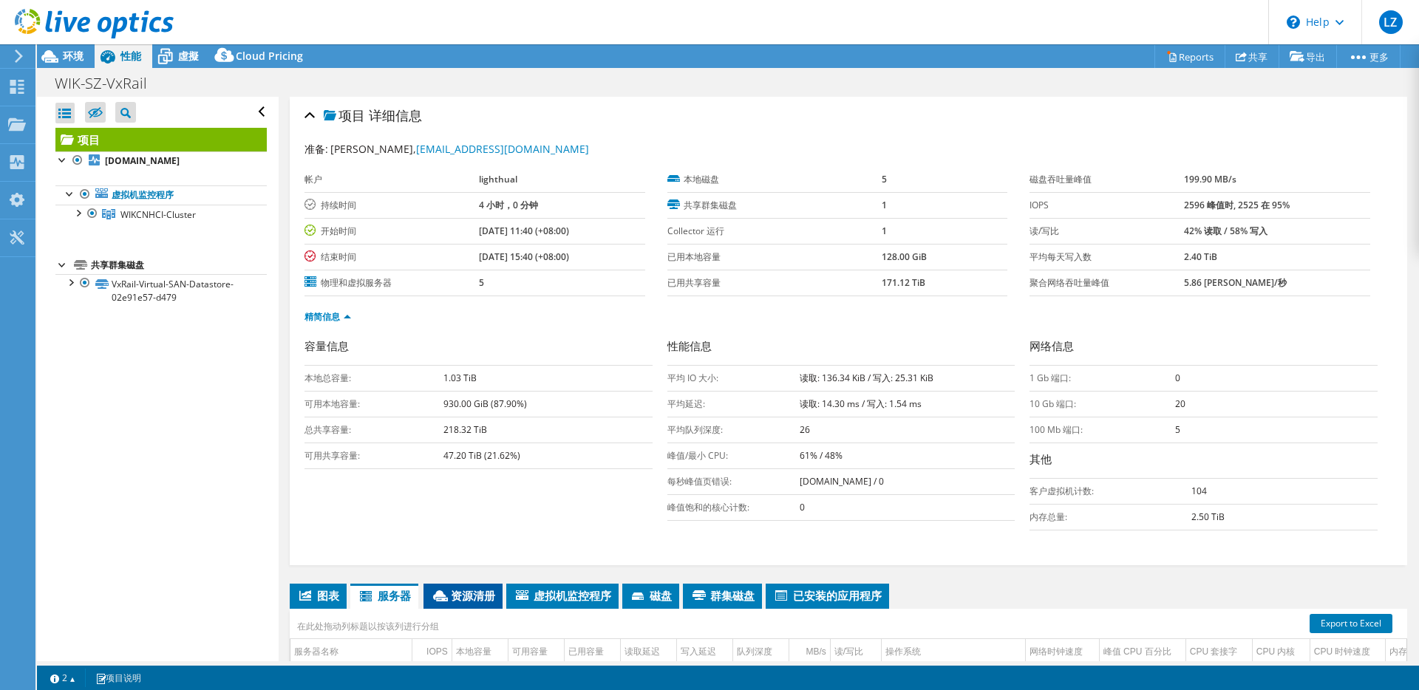
click at [468, 607] on li "资源清册" at bounding box center [462, 596] width 79 height 25
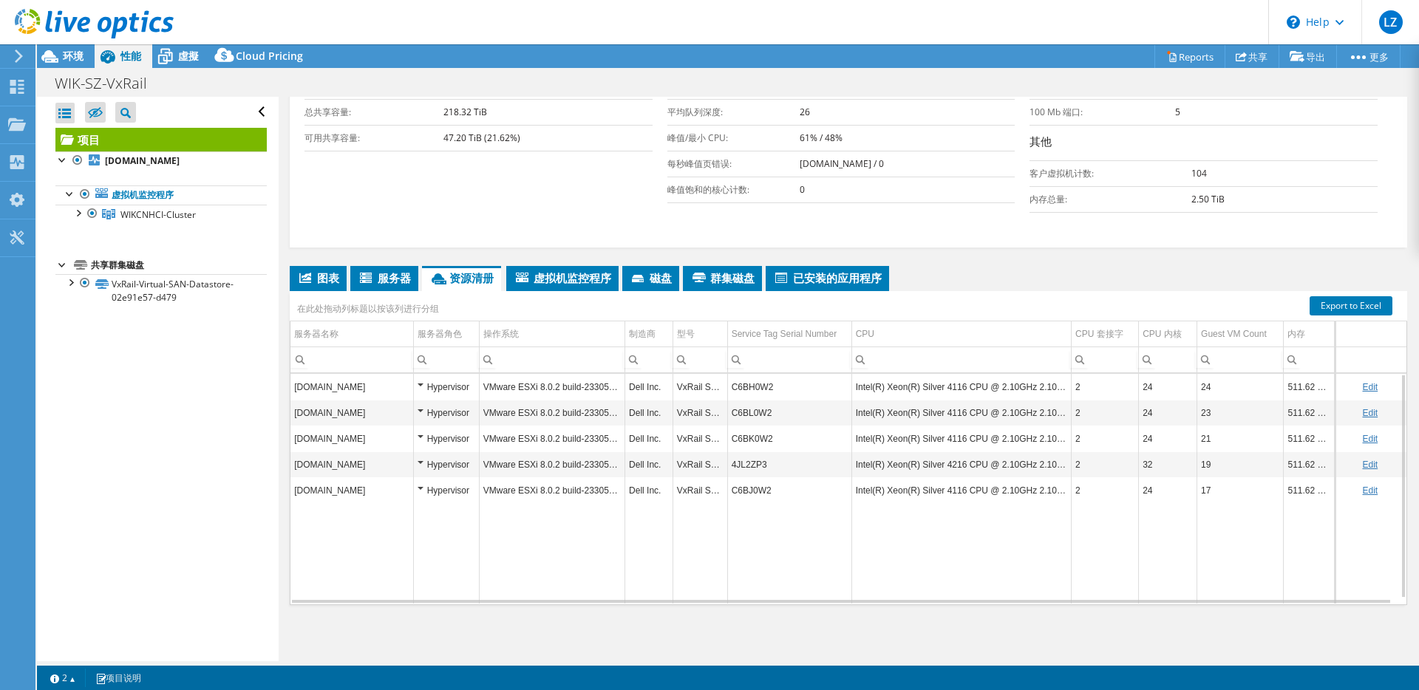
scroll to position [41, 0]
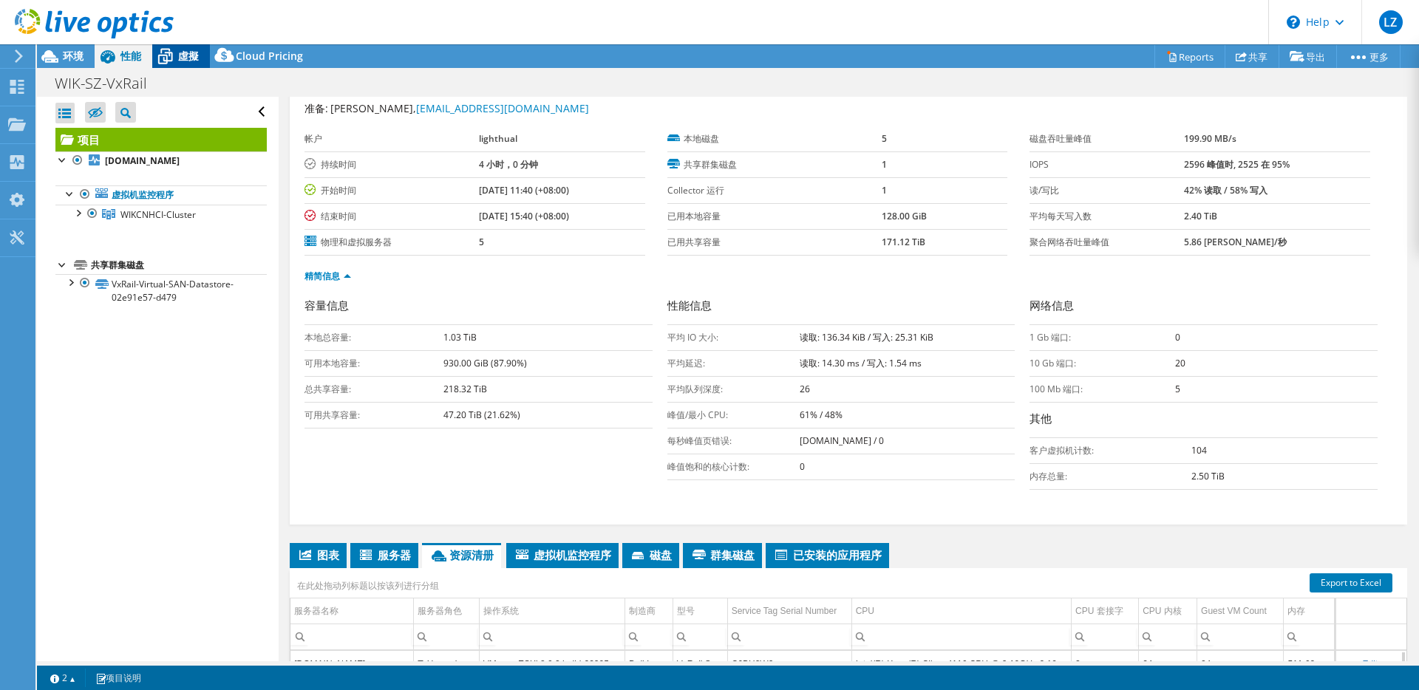
click at [182, 54] on span "虛擬" at bounding box center [188, 56] width 21 height 14
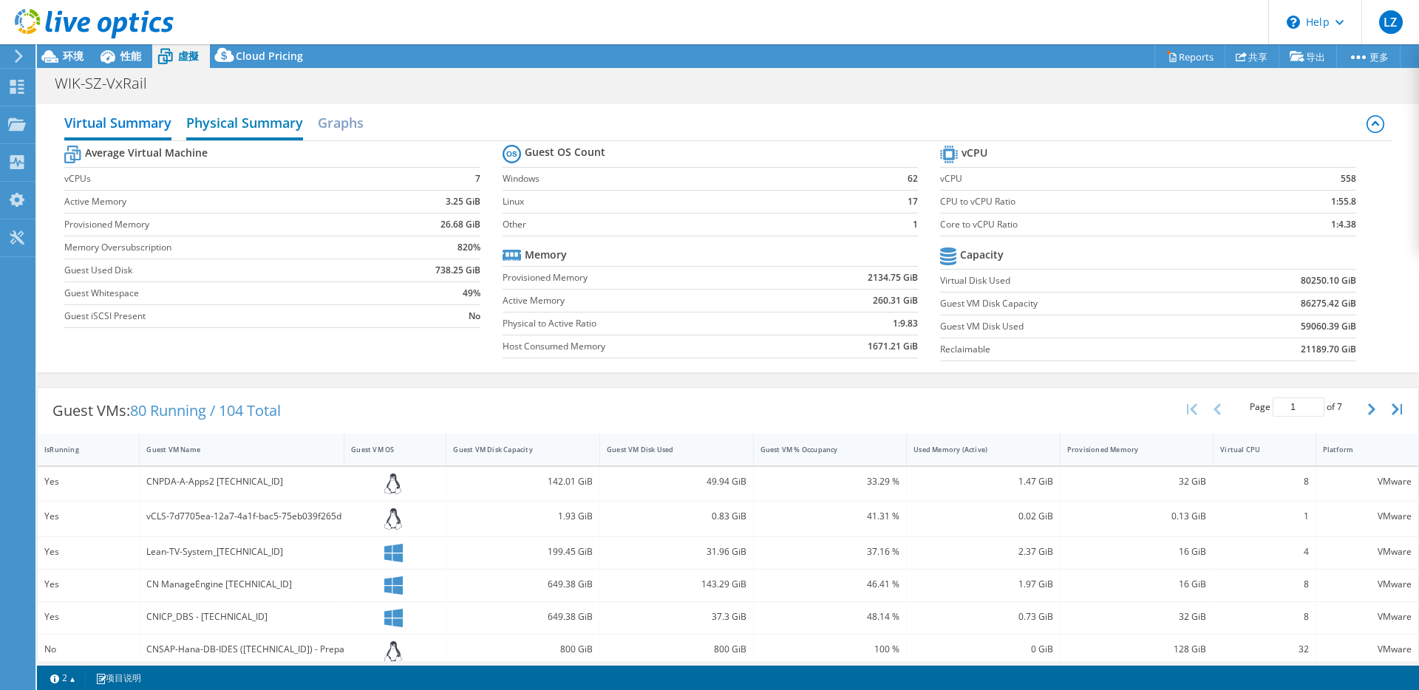
click at [231, 135] on h2 "Physical Summary" at bounding box center [244, 124] width 117 height 33
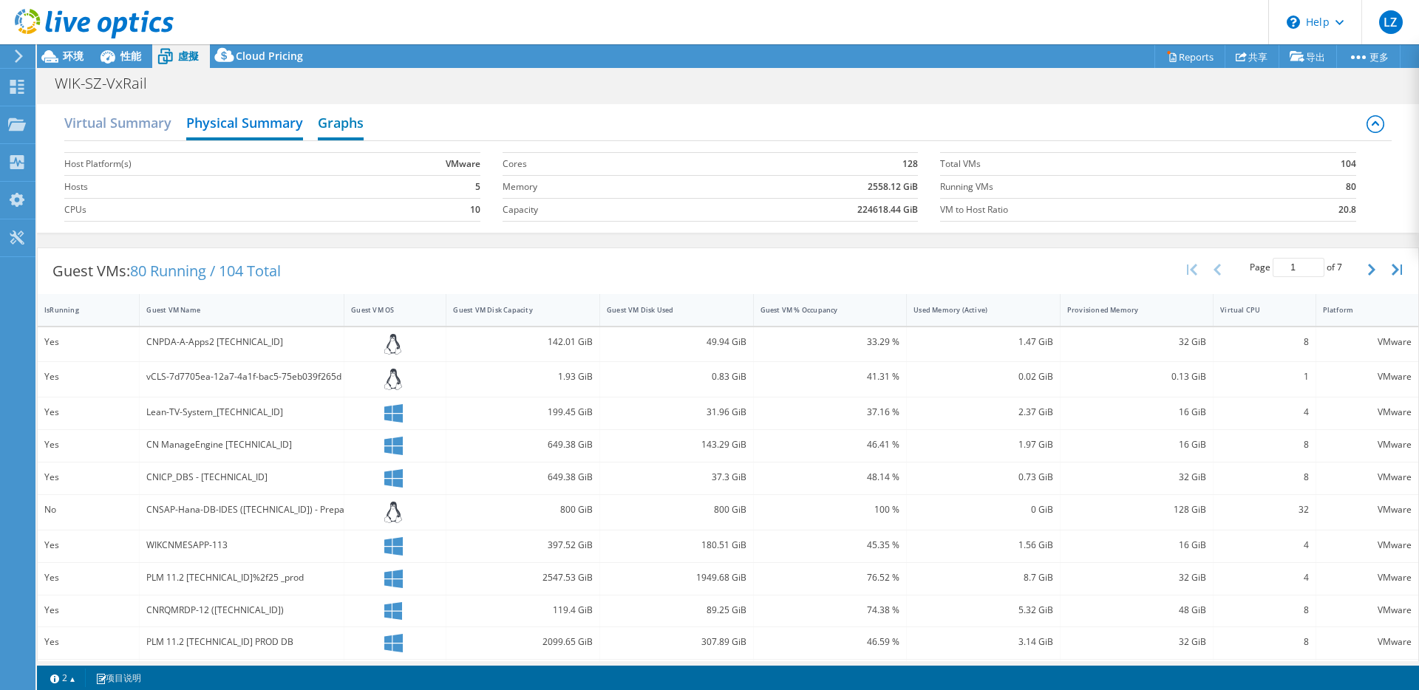
click at [349, 125] on h2 "Graphs" at bounding box center [341, 124] width 46 height 33
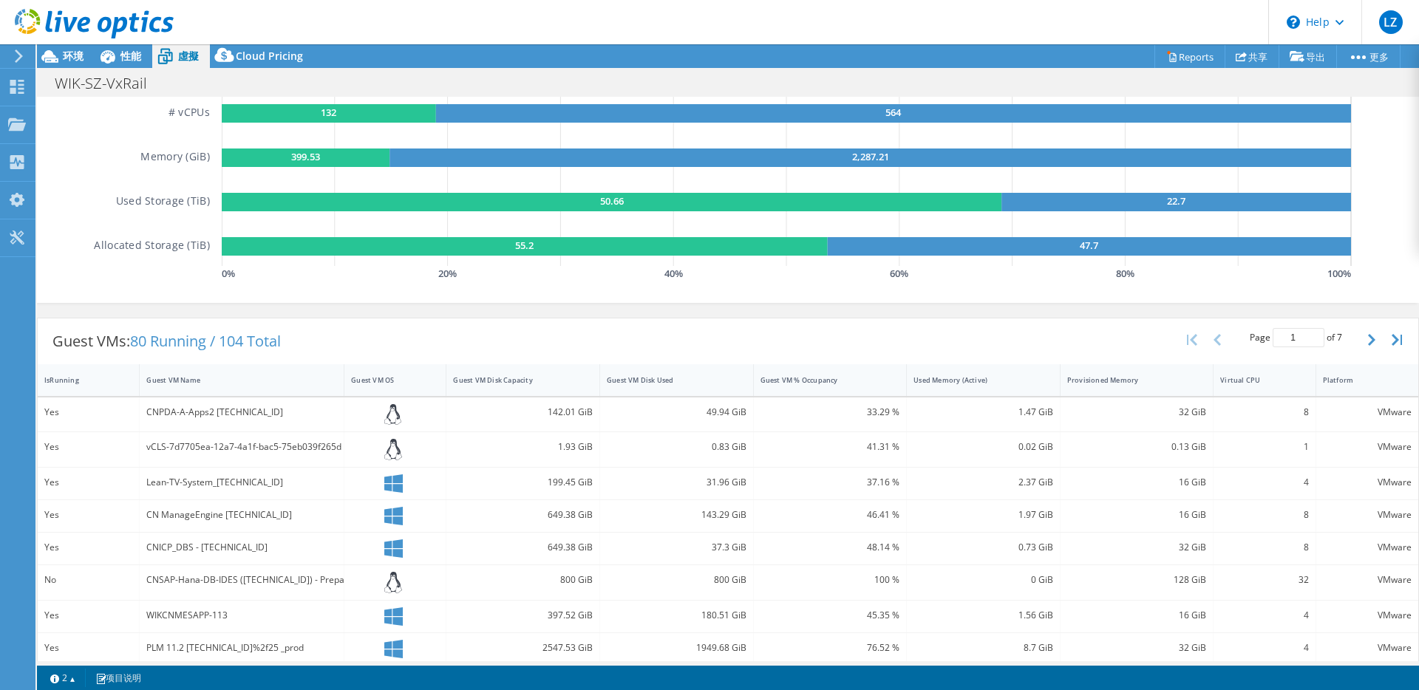
scroll to position [0, 0]
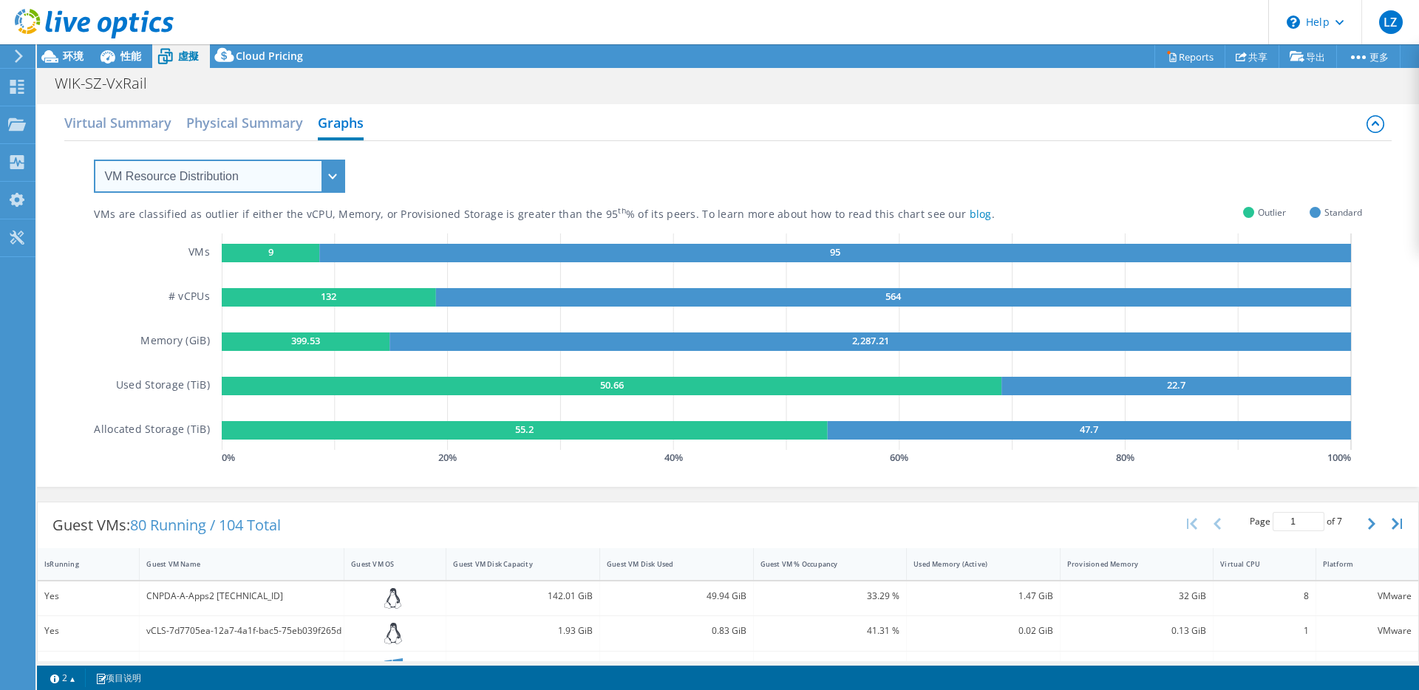
drag, startPoint x: 329, startPoint y: 173, endPoint x: 324, endPoint y: 180, distance: 8.6
click at [329, 173] on select "VM Resource Distribution Provisioning Contrast Over Provisioning" at bounding box center [219, 176] width 251 height 33
click at [129, 116] on h2 "Virtual Summary" at bounding box center [117, 124] width 107 height 33
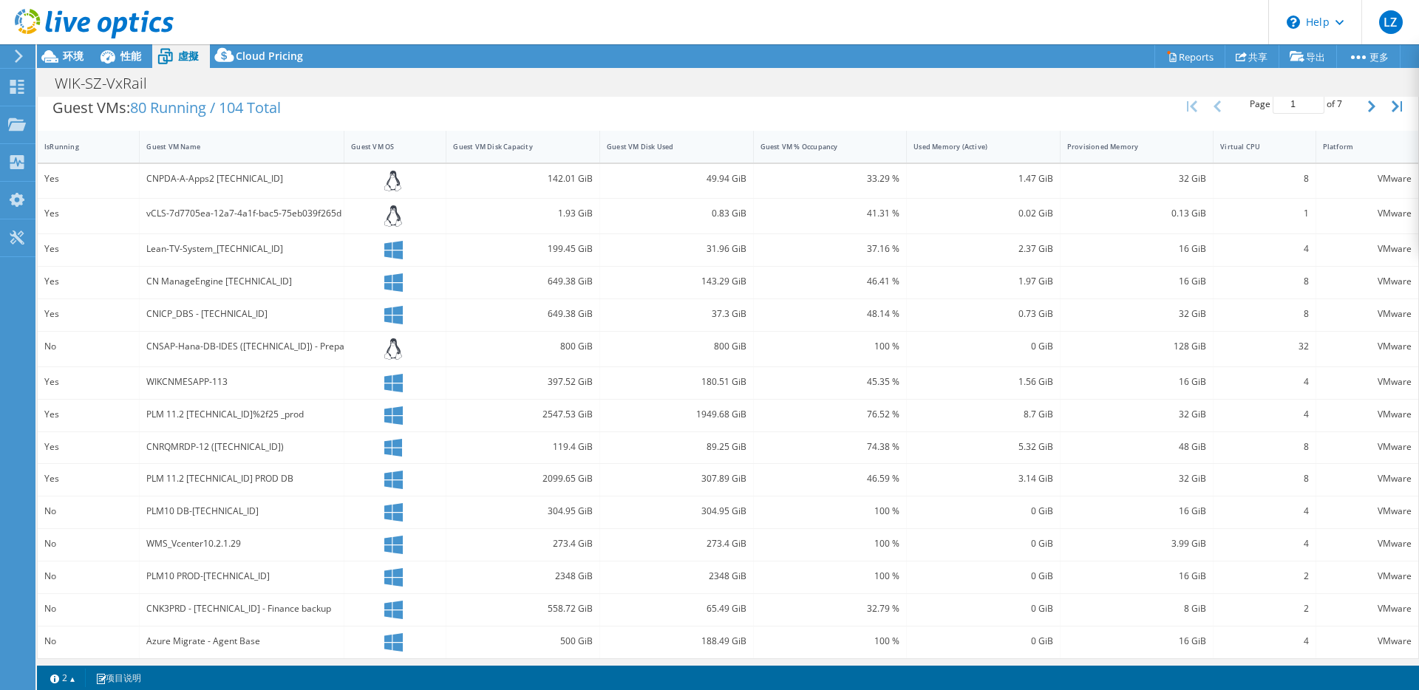
scroll to position [308, 0]
